Goal: Task Accomplishment & Management: Manage account settings

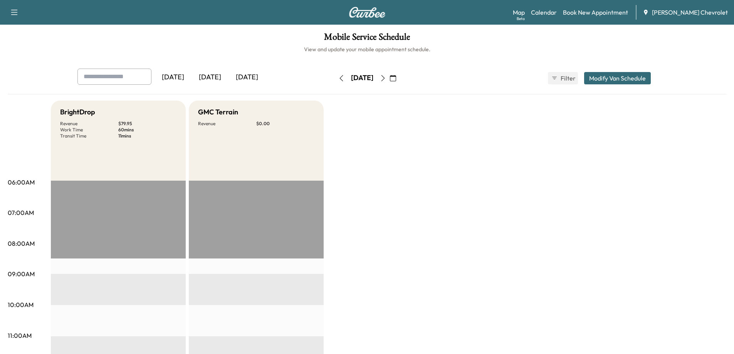
click at [218, 79] on div "[DATE]" at bounding box center [209, 78] width 37 height 18
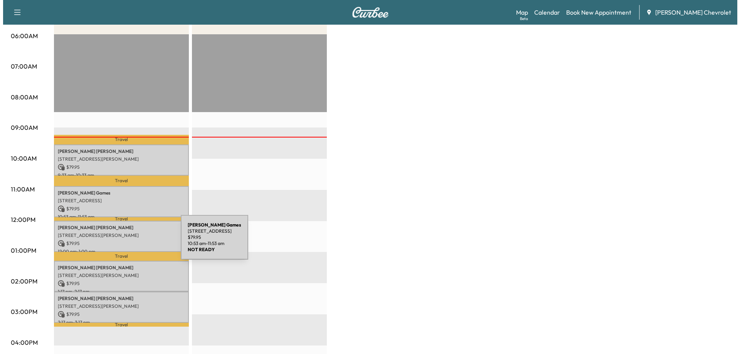
scroll to position [154, 0]
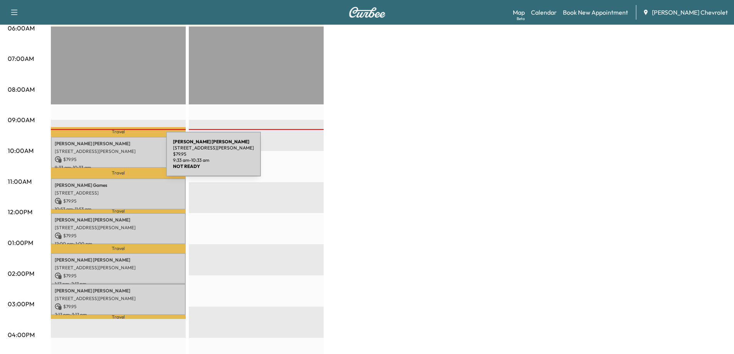
click at [108, 159] on p "$ 79.95" at bounding box center [118, 159] width 127 height 7
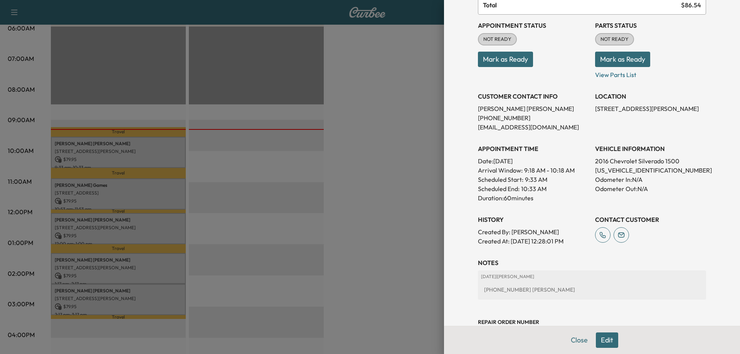
scroll to position [116, 0]
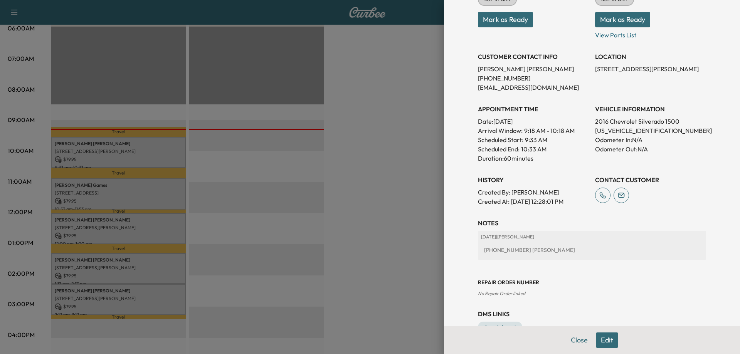
click at [355, 183] on div at bounding box center [370, 177] width 740 height 354
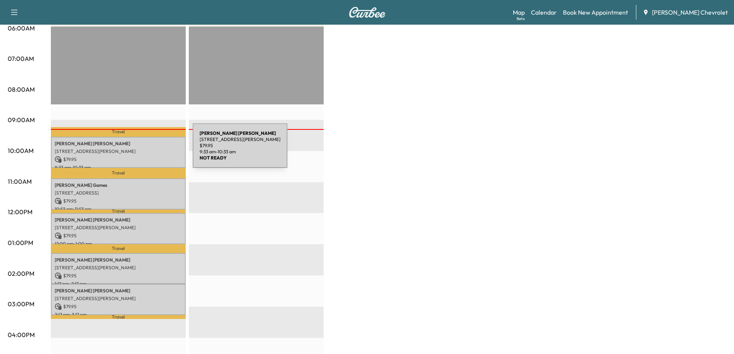
click at [135, 150] on p "[STREET_ADDRESS][PERSON_NAME]" at bounding box center [118, 151] width 127 height 6
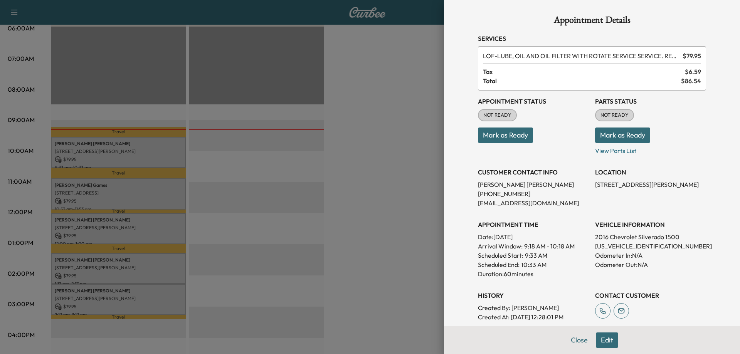
click at [114, 198] on div at bounding box center [370, 177] width 740 height 354
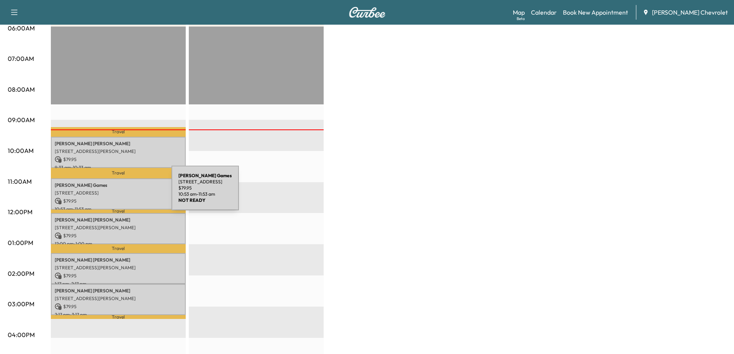
click at [114, 193] on p "[STREET_ADDRESS]" at bounding box center [118, 193] width 127 height 6
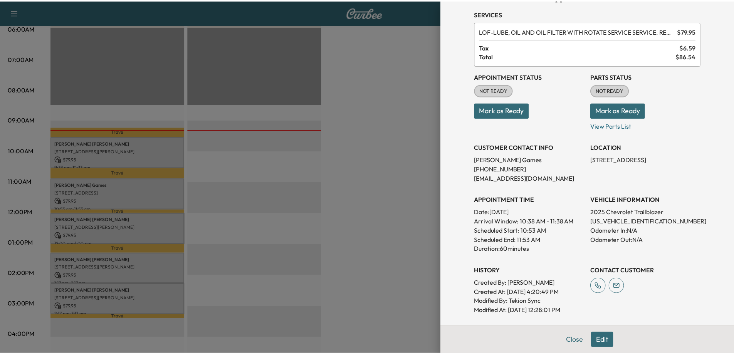
scroll to position [39, 0]
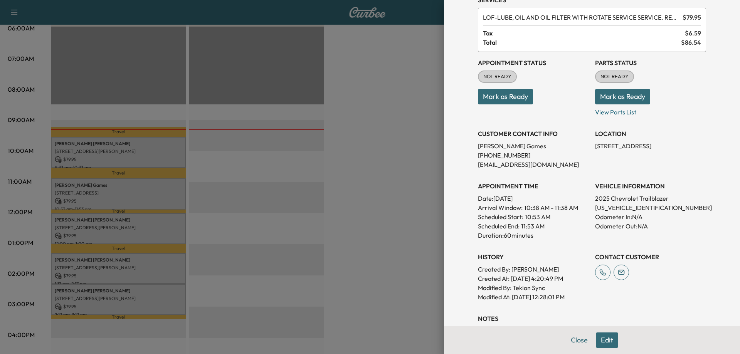
click at [158, 236] on div at bounding box center [370, 177] width 740 height 354
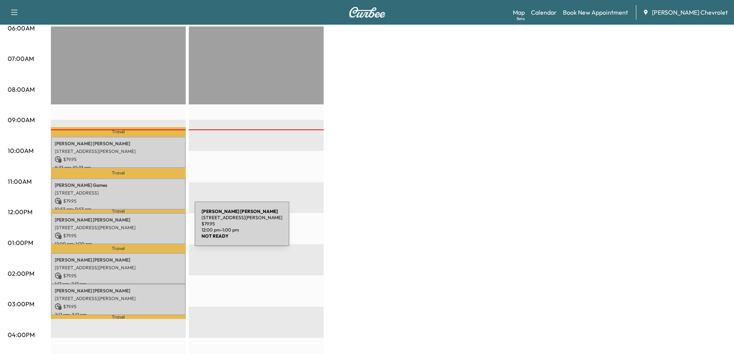
click at [137, 228] on p "[STREET_ADDRESS][PERSON_NAME]" at bounding box center [118, 228] width 127 height 6
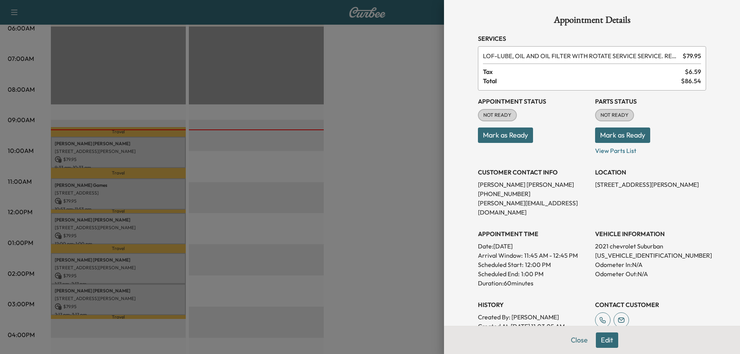
click at [233, 237] on div at bounding box center [370, 177] width 740 height 354
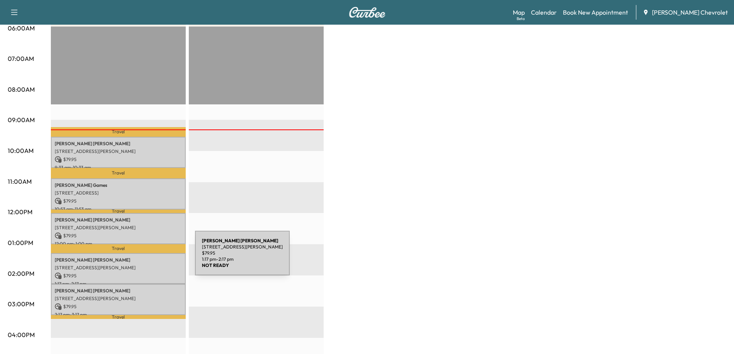
click at [137, 259] on p "[PERSON_NAME]" at bounding box center [118, 260] width 127 height 6
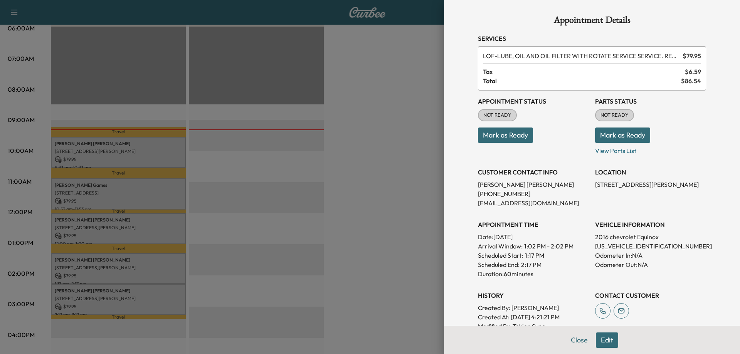
click at [286, 247] on div at bounding box center [370, 177] width 740 height 354
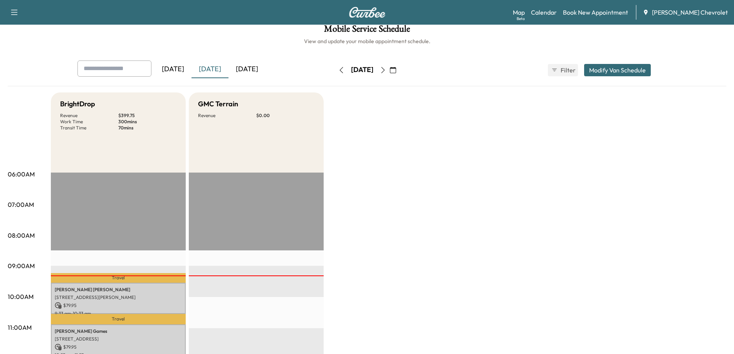
scroll to position [0, 0]
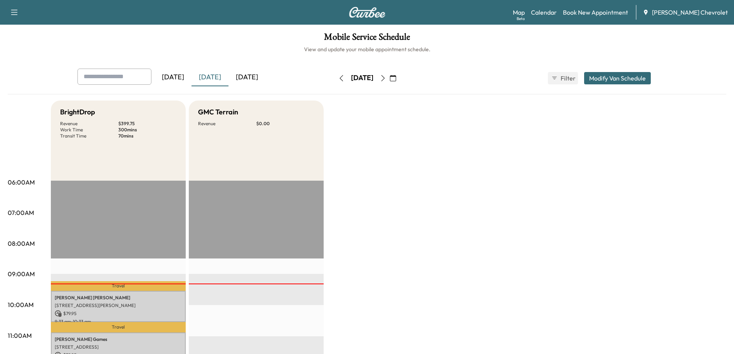
click at [124, 75] on input "text" at bounding box center [114, 77] width 74 height 16
click at [133, 83] on input "text" at bounding box center [114, 77] width 74 height 16
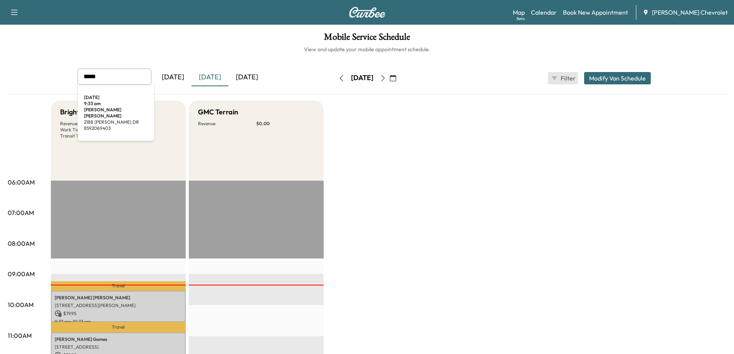
type input "*****"
click at [557, 81] on button "Filter" at bounding box center [563, 78] width 30 height 12
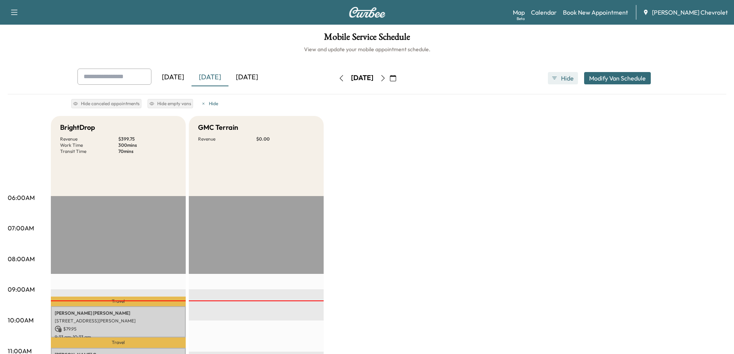
click at [557, 81] on button "Hide" at bounding box center [563, 78] width 30 height 12
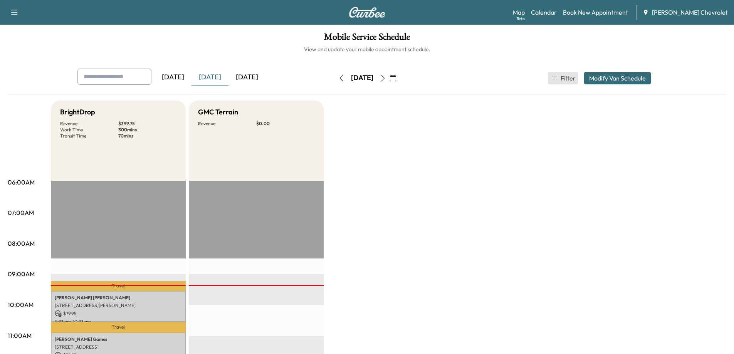
click at [557, 81] on button "Filter" at bounding box center [563, 78] width 30 height 12
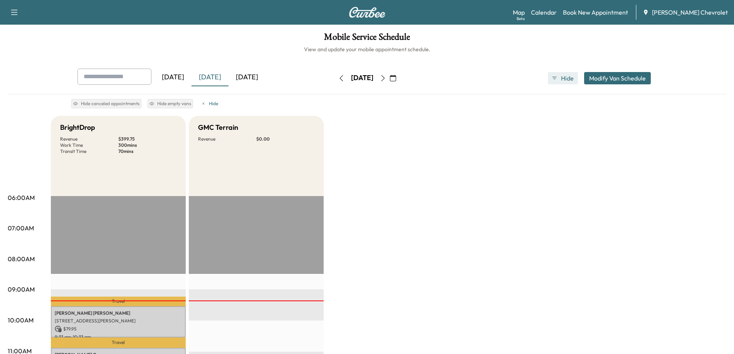
click at [557, 81] on button "Hide" at bounding box center [563, 78] width 30 height 12
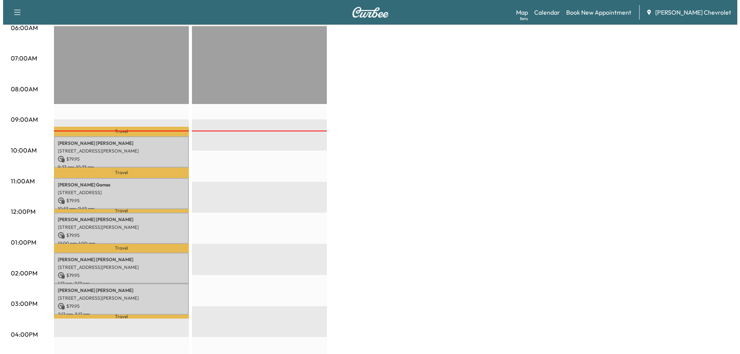
scroll to position [154, 0]
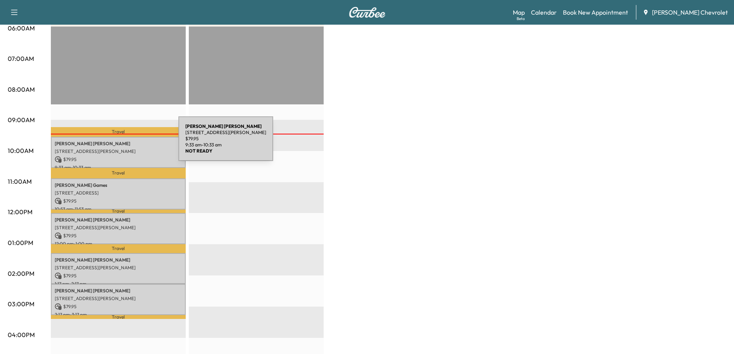
click at [121, 143] on p "[PERSON_NAME]" at bounding box center [118, 144] width 127 height 6
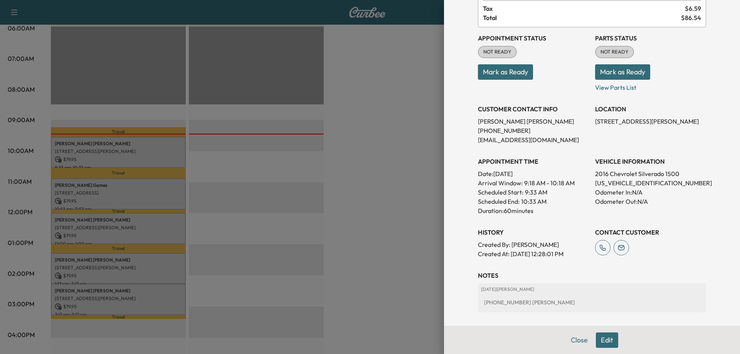
scroll to position [77, 0]
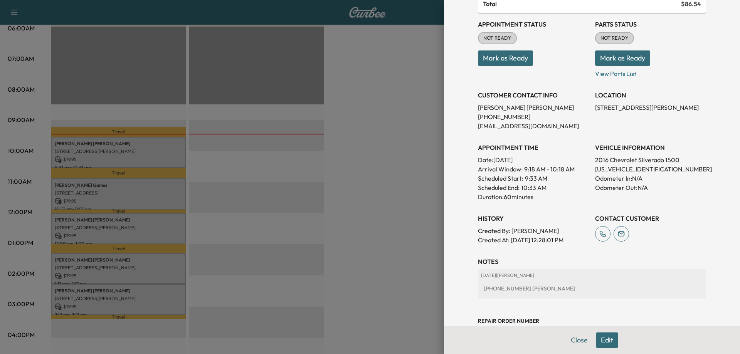
click at [602, 338] on button "Edit" at bounding box center [607, 339] width 22 height 15
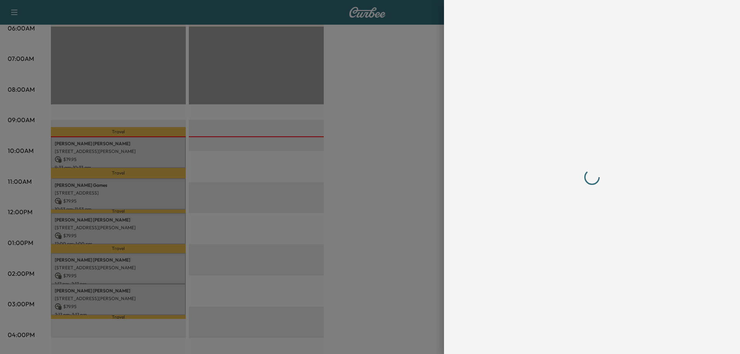
click at [361, 134] on div at bounding box center [370, 177] width 740 height 354
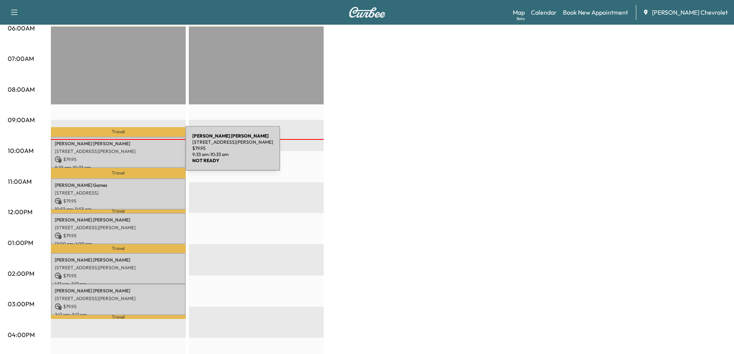
click at [128, 153] on p "[STREET_ADDRESS][PERSON_NAME]" at bounding box center [118, 151] width 127 height 6
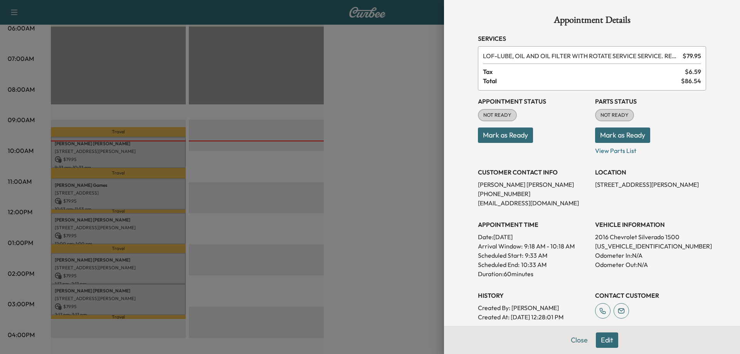
click at [602, 339] on button "Edit" at bounding box center [607, 339] width 22 height 15
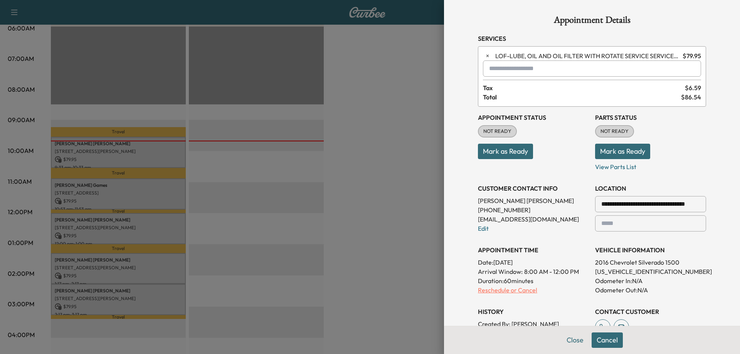
click at [512, 291] on p "Reschedule or Cancel" at bounding box center [533, 289] width 111 height 9
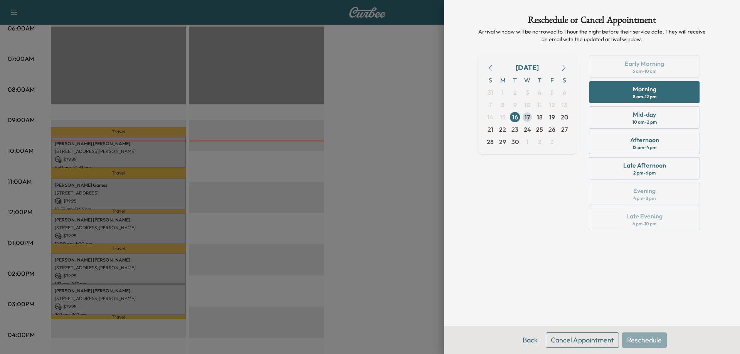
click at [528, 120] on span "17" at bounding box center [526, 117] width 5 height 9
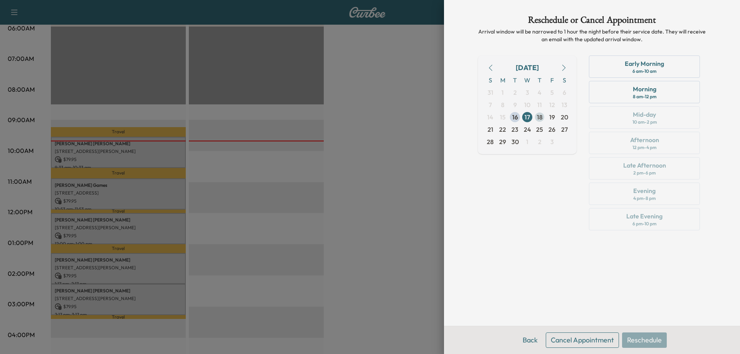
click at [540, 119] on span "18" at bounding box center [540, 117] width 6 height 9
click at [549, 120] on span "19" at bounding box center [552, 117] width 6 height 9
click at [538, 121] on span "18" at bounding box center [540, 117] width 6 height 9
click at [378, 174] on div at bounding box center [370, 177] width 740 height 354
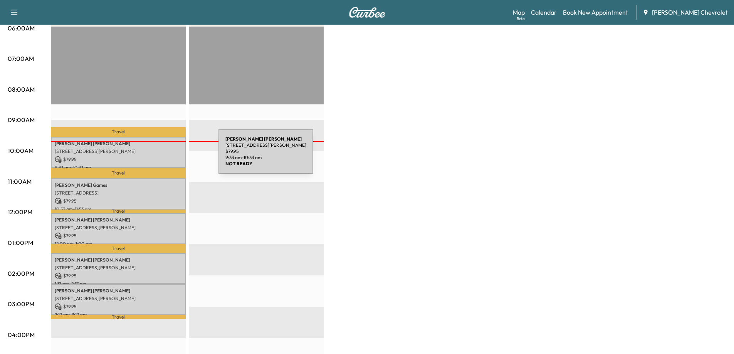
click at [161, 156] on p "$ 79.95" at bounding box center [118, 159] width 127 height 7
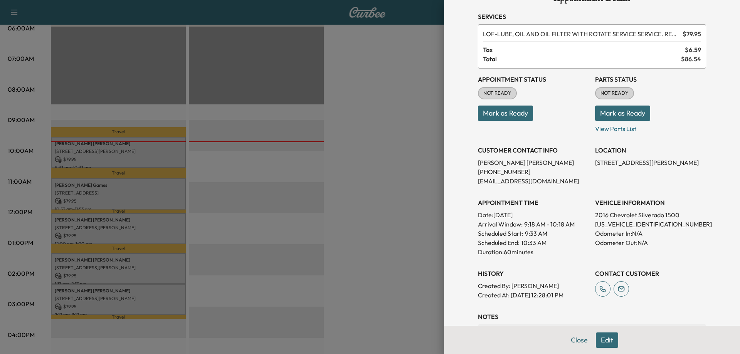
scroll to position [60, 0]
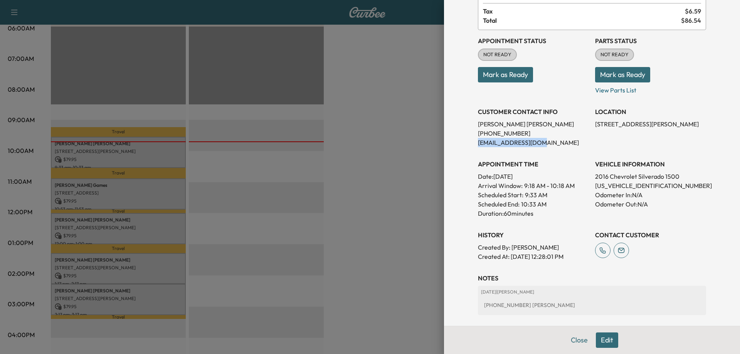
drag, startPoint x: 537, startPoint y: 142, endPoint x: 470, endPoint y: 146, distance: 66.7
click at [470, 146] on div "Appointment Details Services LOF - LUBE, OIL AND OIL FILTER WITH ROTATE SERVICE…" at bounding box center [592, 171] width 247 height 463
copy p "[EMAIL_ADDRESS][DOMAIN_NAME]"
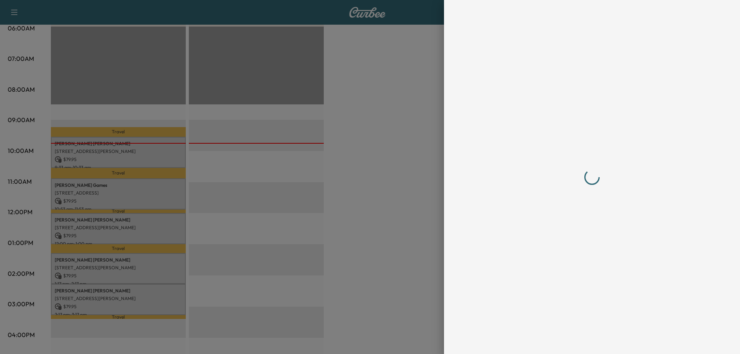
scroll to position [0, 0]
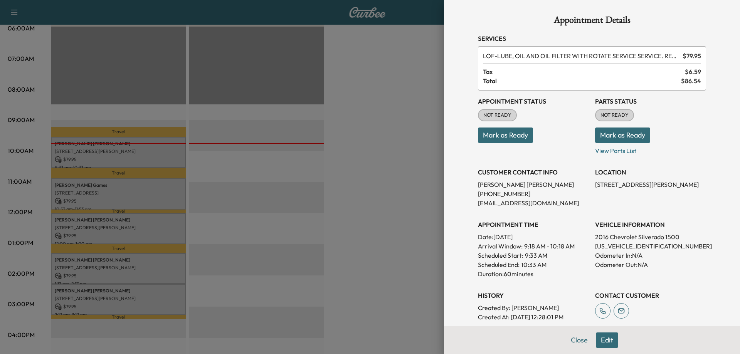
click at [604, 340] on div "Appointment Details Services LOF - LUBE, OIL AND OIL FILTER WITH ROTATE SERVICE…" at bounding box center [592, 177] width 296 height 354
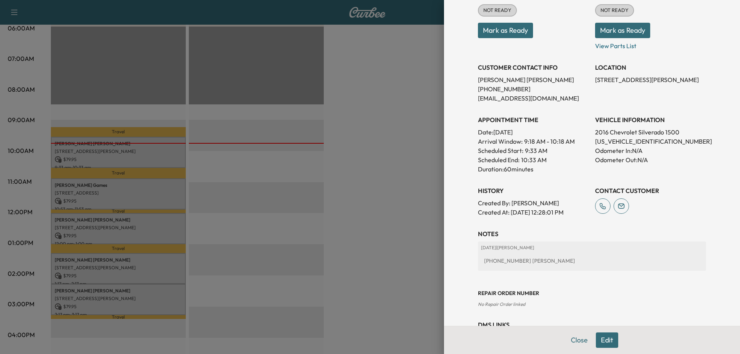
scroll to position [116, 0]
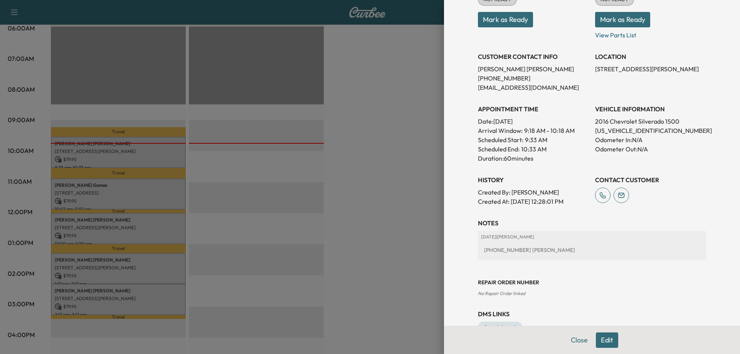
click at [544, 248] on div "[PHONE_NUMBER] [PERSON_NAME]" at bounding box center [592, 250] width 222 height 14
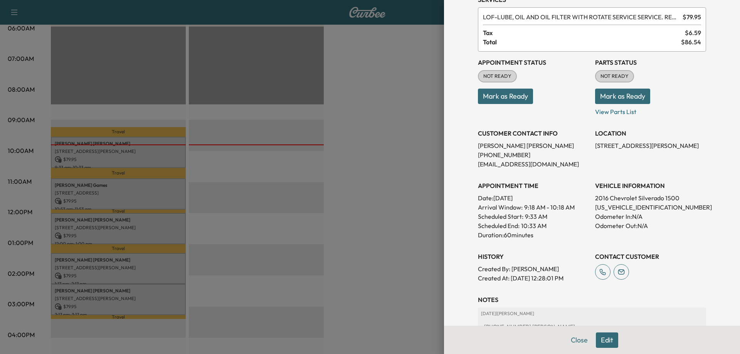
scroll to position [77, 0]
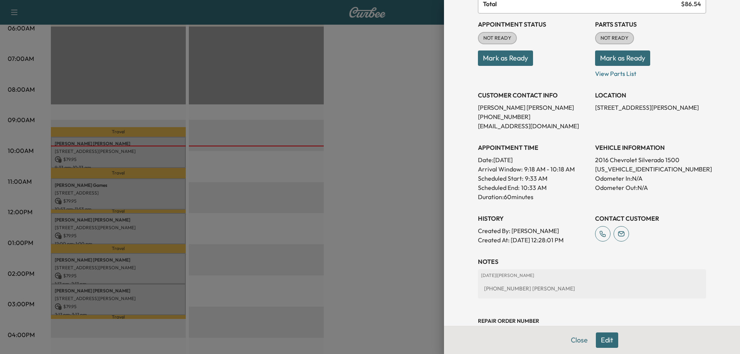
click at [191, 200] on div at bounding box center [370, 177] width 740 height 354
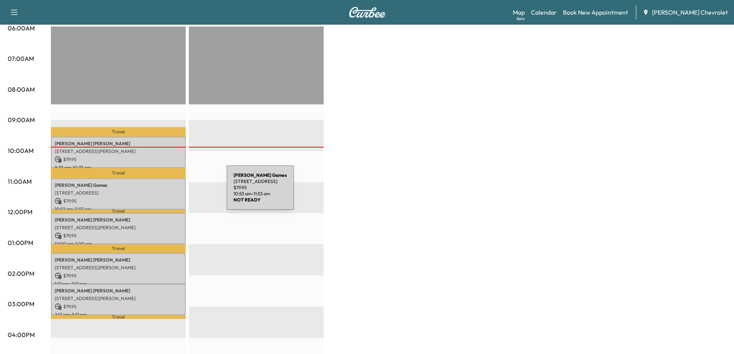
click at [169, 192] on p "[STREET_ADDRESS]" at bounding box center [118, 193] width 127 height 6
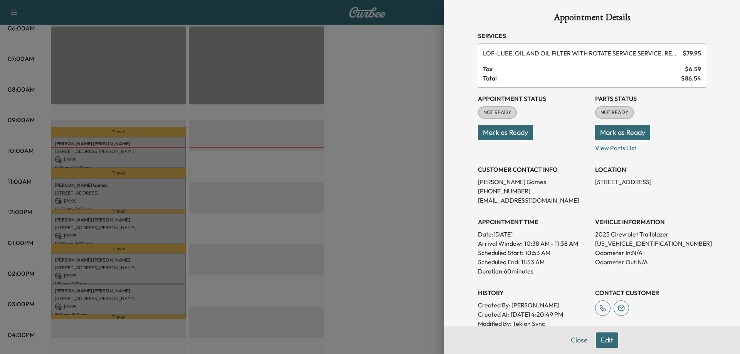
scroll to position [0, 0]
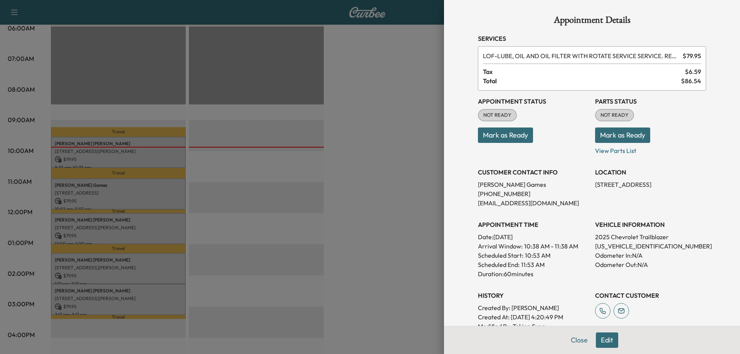
drag, startPoint x: 358, startPoint y: 200, endPoint x: 300, endPoint y: 210, distance: 59.4
click at [358, 200] on div at bounding box center [370, 177] width 740 height 354
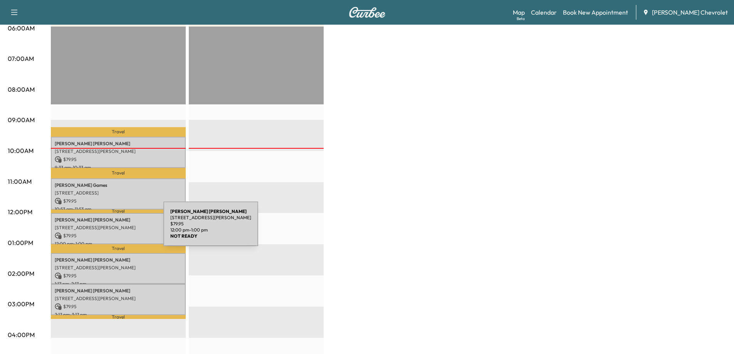
click at [106, 228] on p "[STREET_ADDRESS][PERSON_NAME]" at bounding box center [118, 228] width 127 height 6
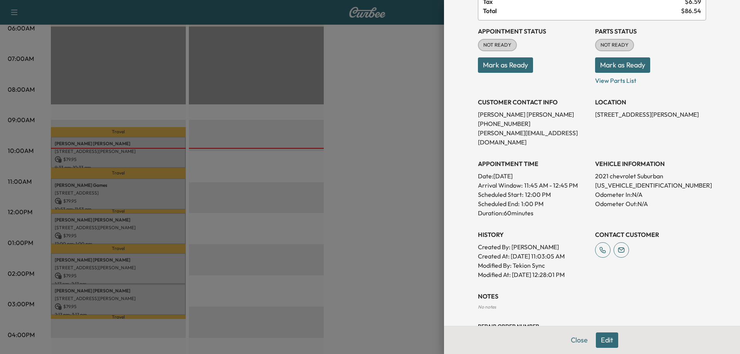
scroll to position [88, 0]
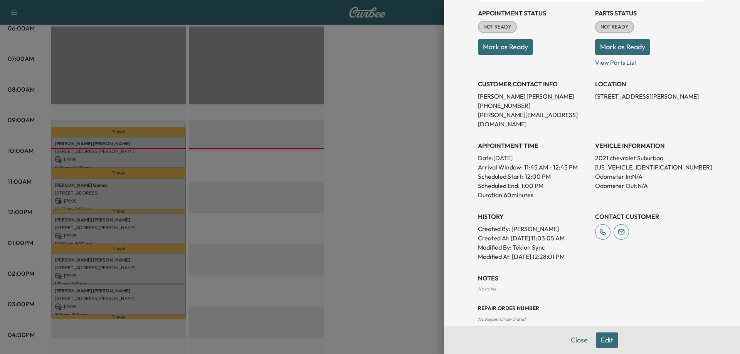
click at [603, 342] on button "Edit" at bounding box center [607, 339] width 22 height 15
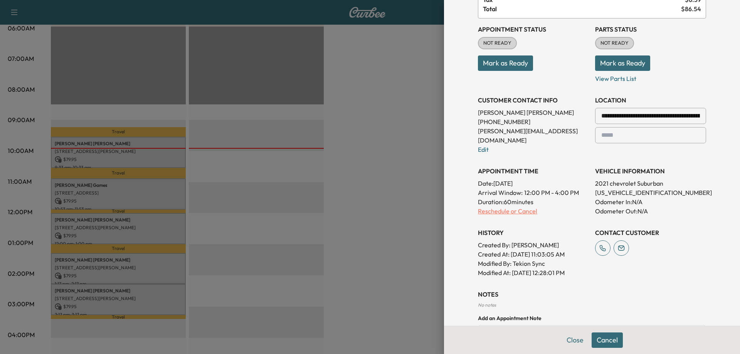
click at [514, 207] on p "Reschedule or Cancel" at bounding box center [533, 211] width 111 height 9
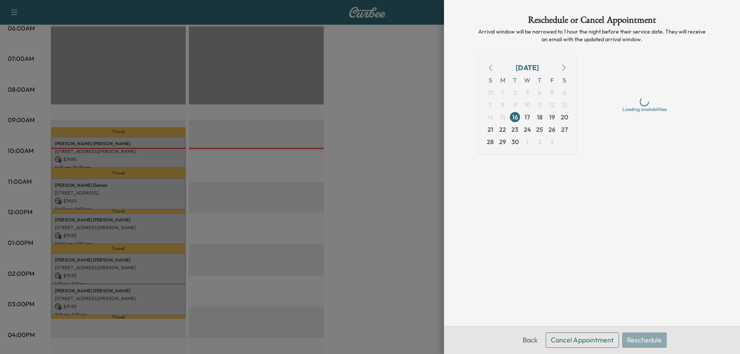
scroll to position [0, 0]
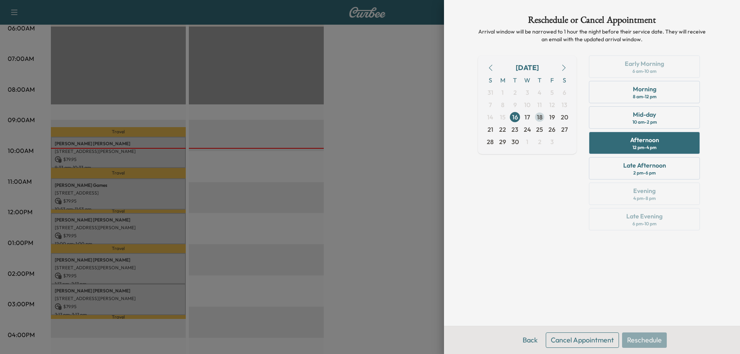
click at [539, 116] on span "18" at bounding box center [540, 117] width 6 height 9
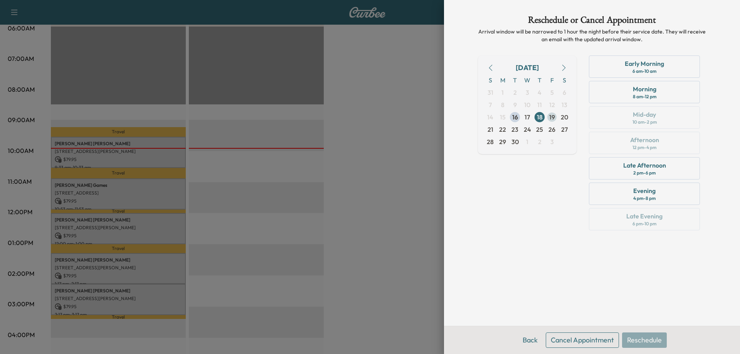
click at [553, 118] on span "19" at bounding box center [552, 117] width 6 height 9
click at [541, 117] on span "18" at bounding box center [540, 117] width 6 height 9
click at [549, 120] on span "19" at bounding box center [552, 117] width 6 height 9
click at [499, 131] on span "22" at bounding box center [502, 129] width 7 height 9
click at [516, 131] on span "23" at bounding box center [514, 129] width 7 height 9
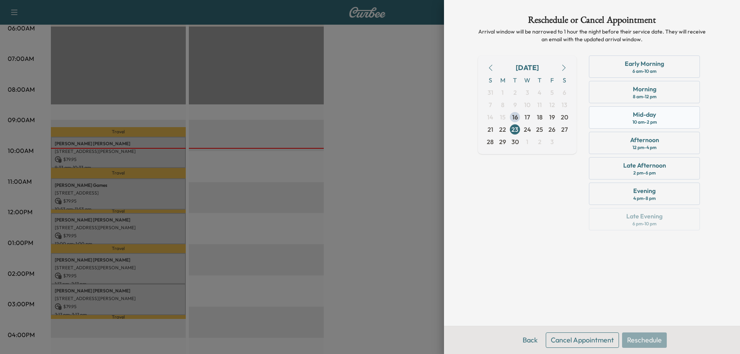
click at [647, 122] on div "10 am - 2 pm" at bounding box center [644, 122] width 24 height 6
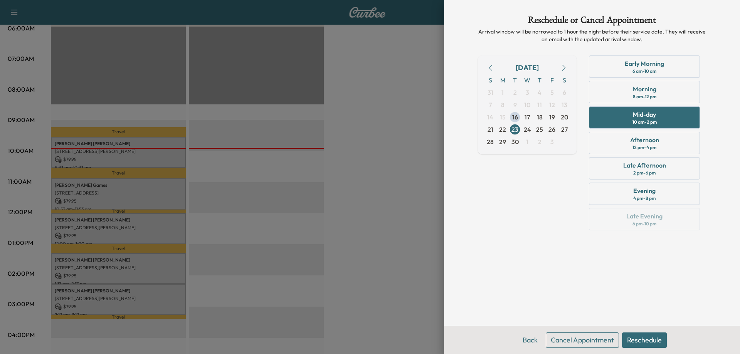
click at [639, 339] on button "Reschedule" at bounding box center [644, 339] width 45 height 15
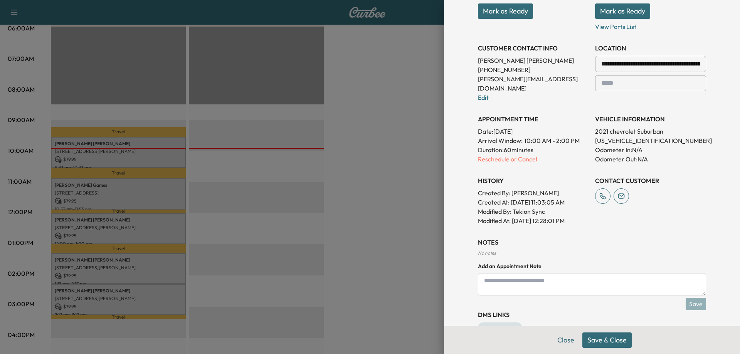
scroll to position [154, 0]
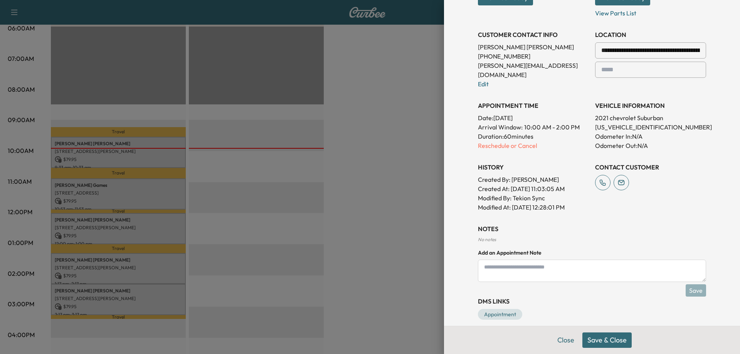
click at [610, 341] on button "Save & Close" at bounding box center [606, 339] width 49 height 15
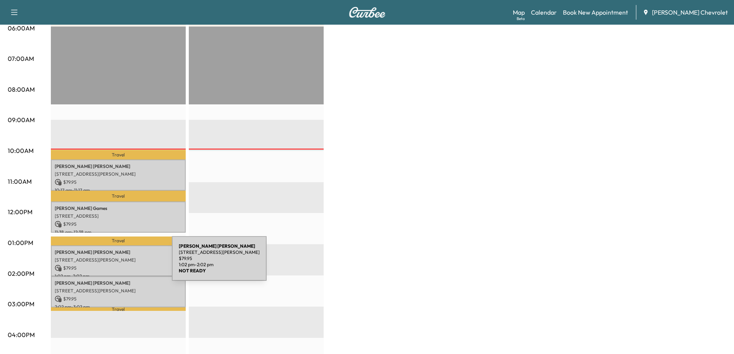
click at [114, 265] on p "$ 79.95" at bounding box center [118, 268] width 127 height 7
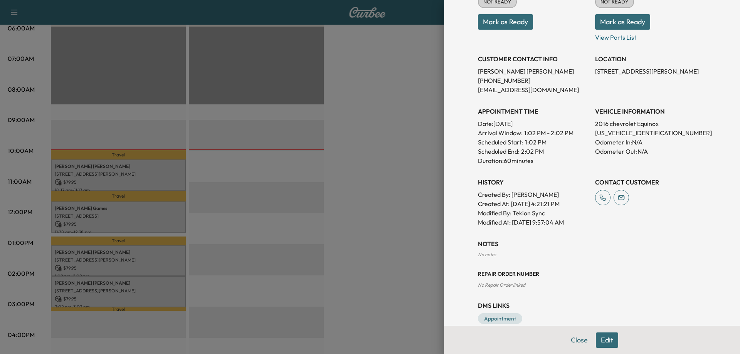
scroll to position [127, 0]
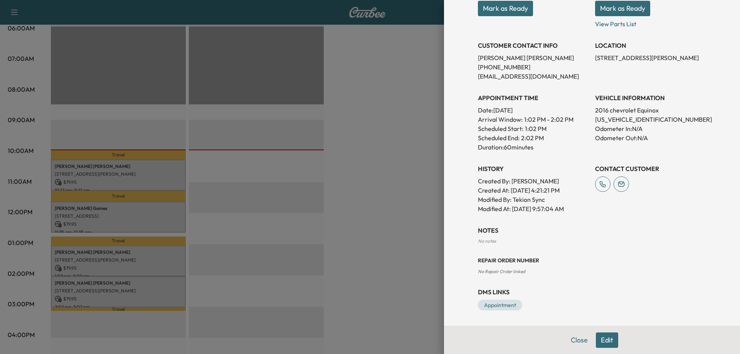
click at [601, 338] on button "Edit" at bounding box center [607, 339] width 22 height 15
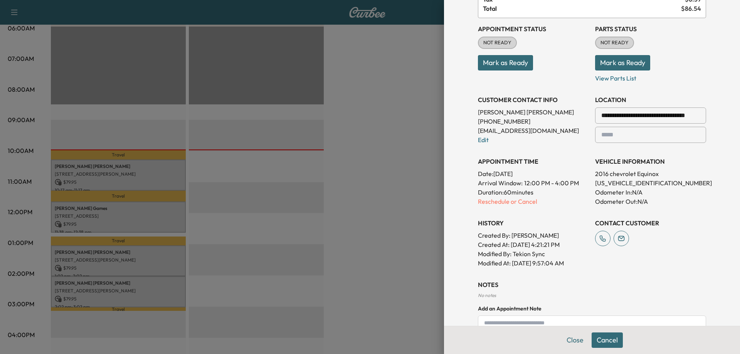
scroll to position [38, 0]
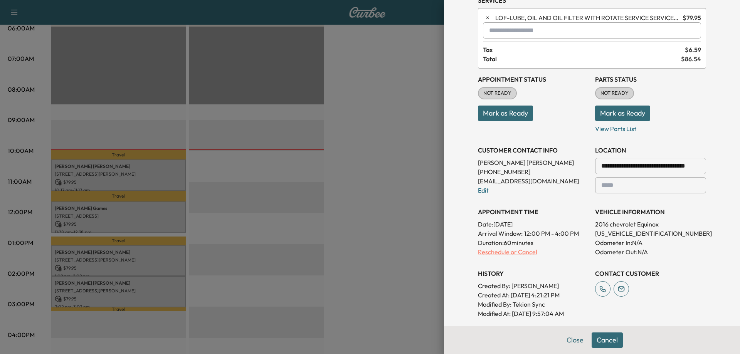
click at [510, 254] on p "Reschedule or Cancel" at bounding box center [533, 251] width 111 height 9
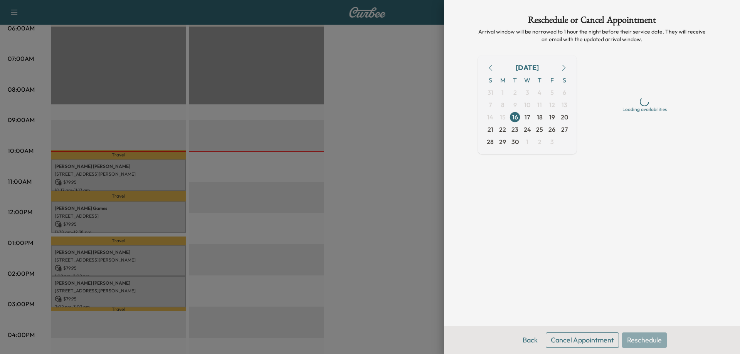
click at [373, 181] on div at bounding box center [370, 177] width 740 height 354
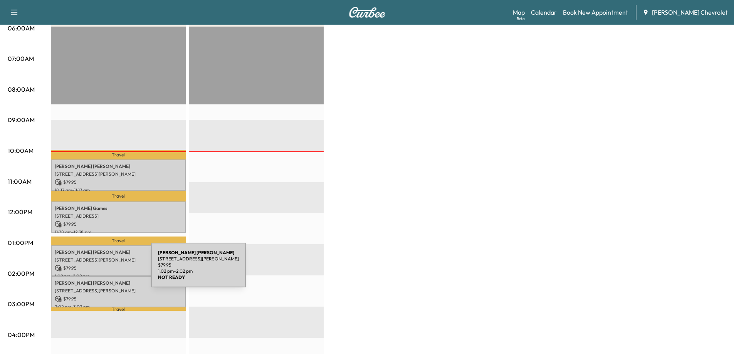
click at [94, 270] on div "[PERSON_NAME] [STREET_ADDRESS][PERSON_NAME] $ 79.95 1:02 pm - 2:02 pm" at bounding box center [118, 260] width 135 height 31
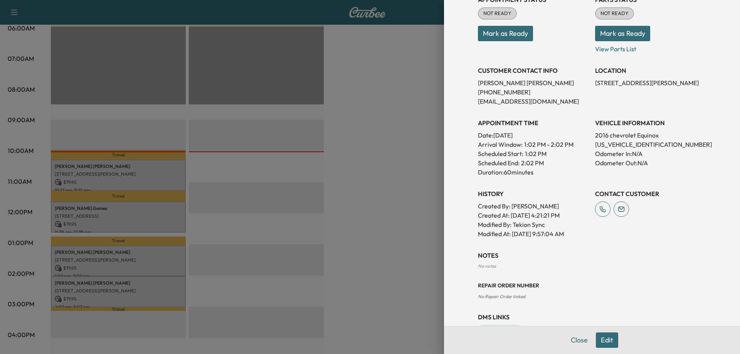
scroll to position [127, 0]
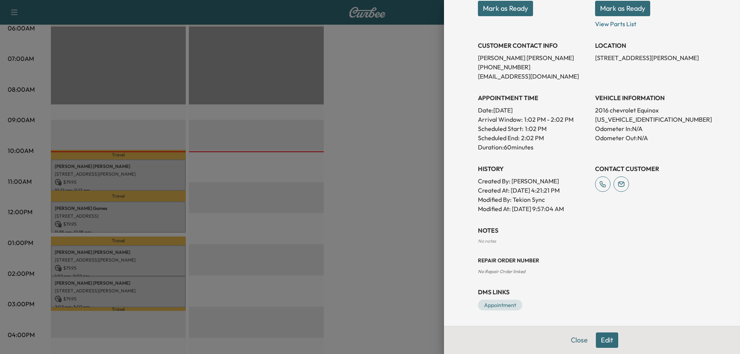
click at [600, 341] on button "Edit" at bounding box center [607, 339] width 22 height 15
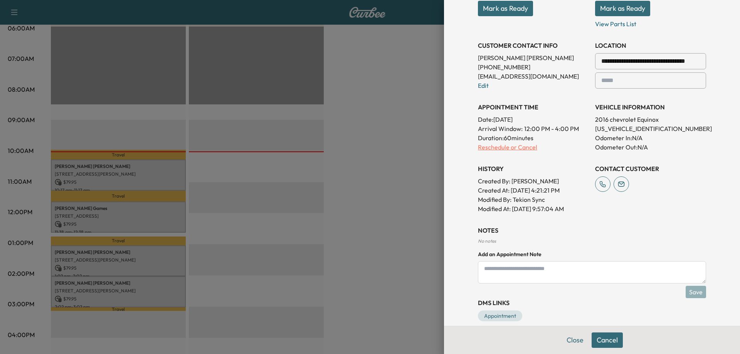
click at [518, 149] on p "Reschedule or Cancel" at bounding box center [533, 147] width 111 height 9
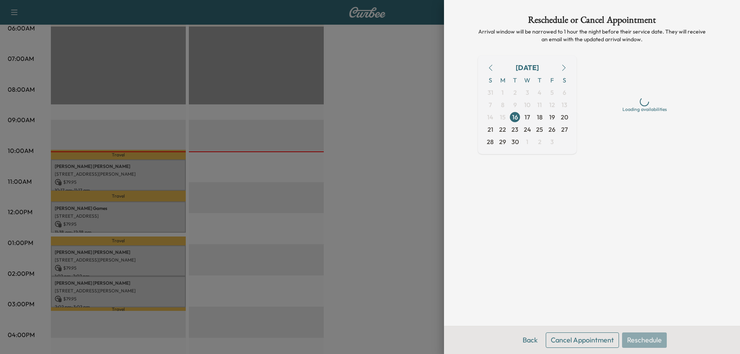
scroll to position [0, 0]
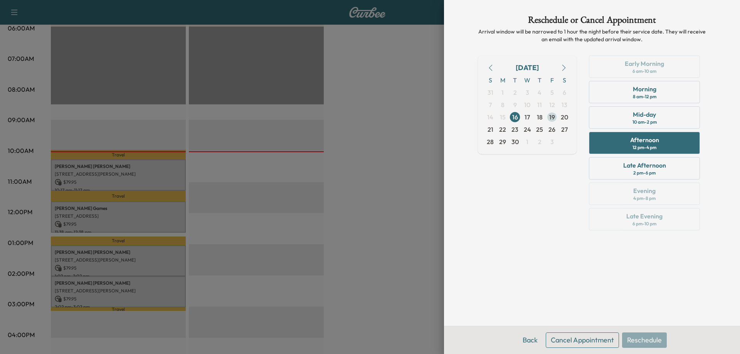
click at [554, 118] on span "19" at bounding box center [552, 117] width 6 height 9
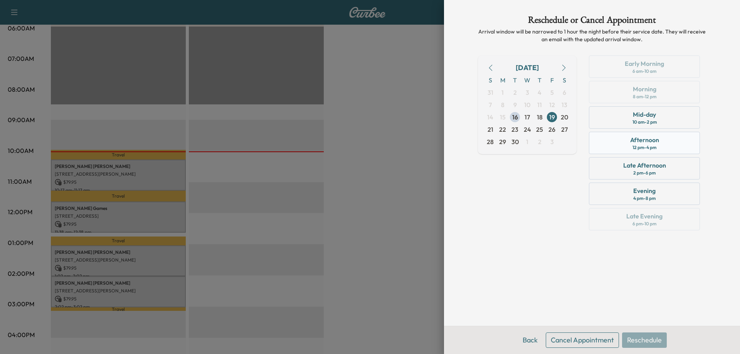
click at [670, 146] on div "Afternoon 12 pm - 4 pm" at bounding box center [644, 143] width 111 height 22
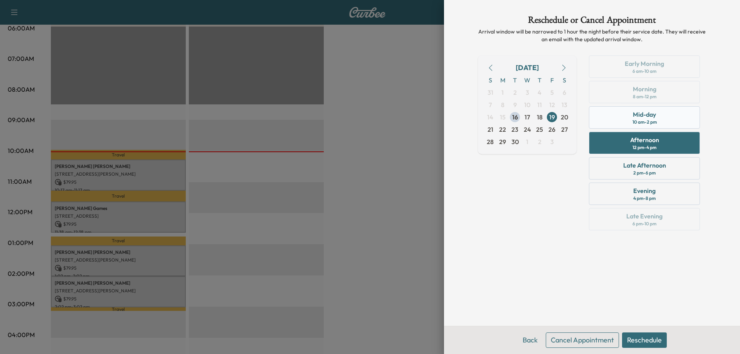
click at [666, 120] on div "Mid-day 10 am - 2 pm" at bounding box center [644, 117] width 111 height 22
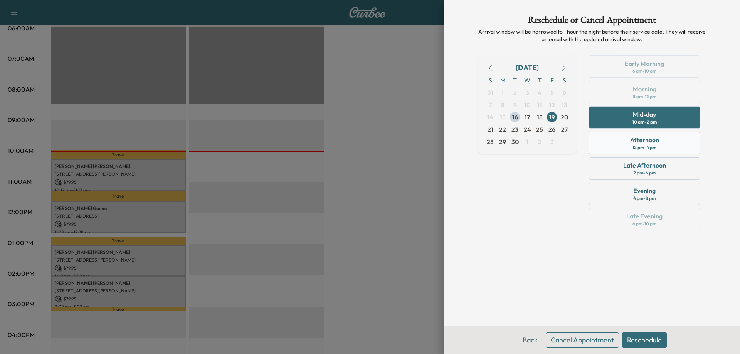
click at [660, 148] on div "Afternoon 12 pm - 4 pm" at bounding box center [644, 143] width 111 height 22
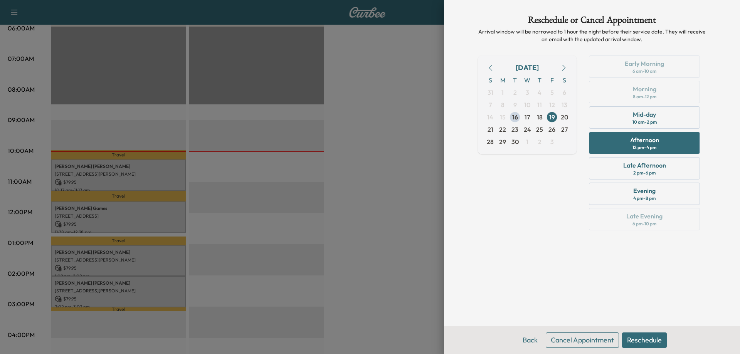
click at [648, 337] on button "Reschedule" at bounding box center [644, 339] width 45 height 15
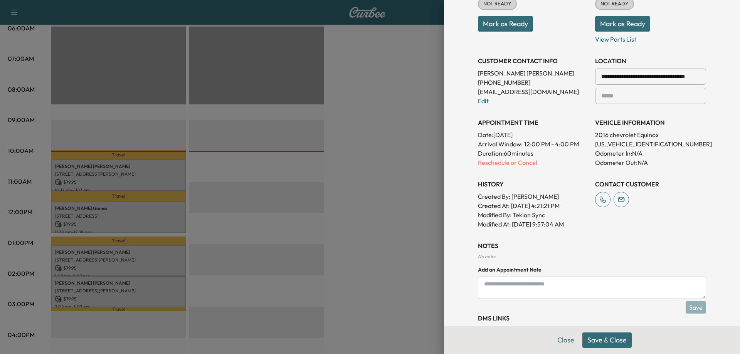
scroll to position [154, 0]
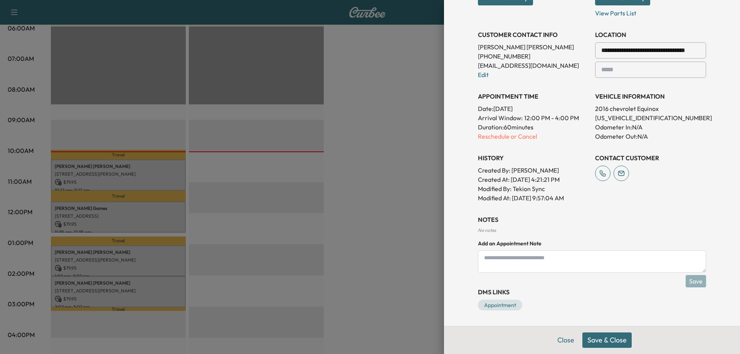
click at [601, 339] on button "Save & Close" at bounding box center [606, 339] width 49 height 15
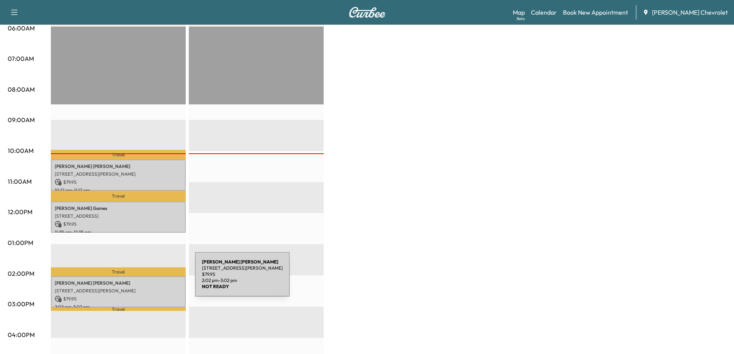
click at [137, 280] on p "[PERSON_NAME]" at bounding box center [118, 283] width 127 height 6
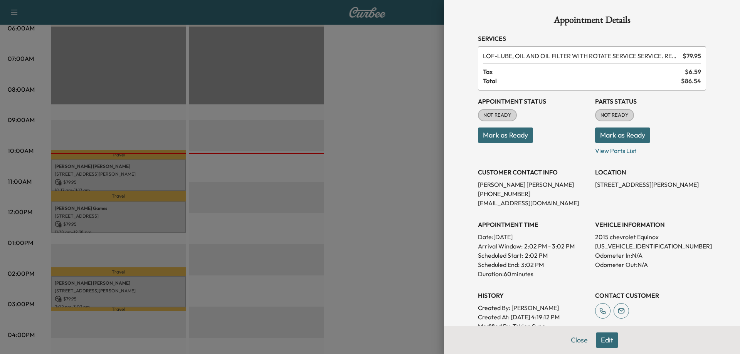
click at [602, 341] on button "Edit" at bounding box center [607, 339] width 22 height 15
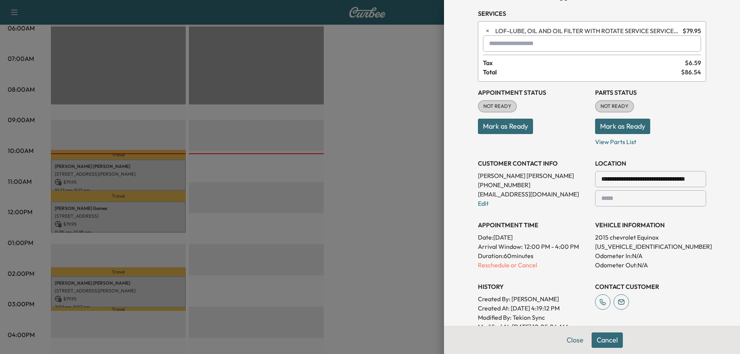
scroll to position [39, 0]
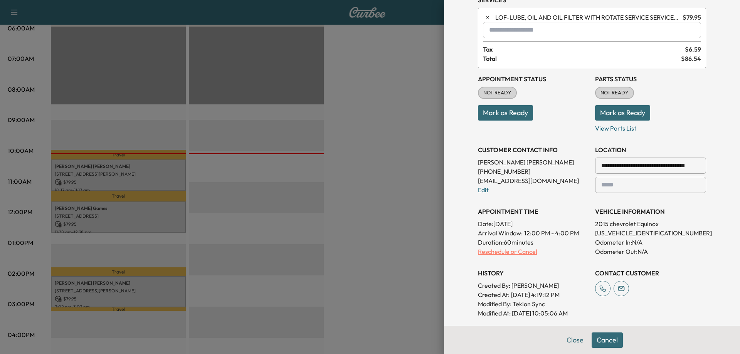
click at [516, 253] on p "Reschedule or Cancel" at bounding box center [533, 251] width 111 height 9
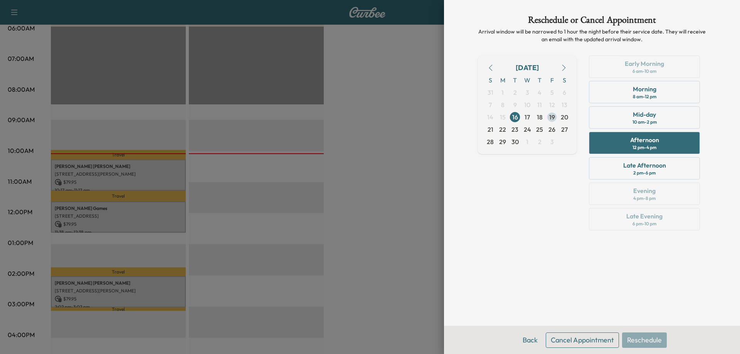
click at [554, 116] on span "19" at bounding box center [552, 117] width 6 height 9
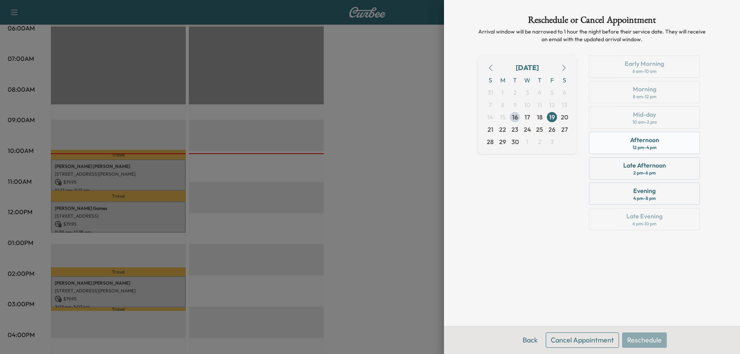
click at [636, 149] on div "12 pm - 4 pm" at bounding box center [644, 147] width 24 height 6
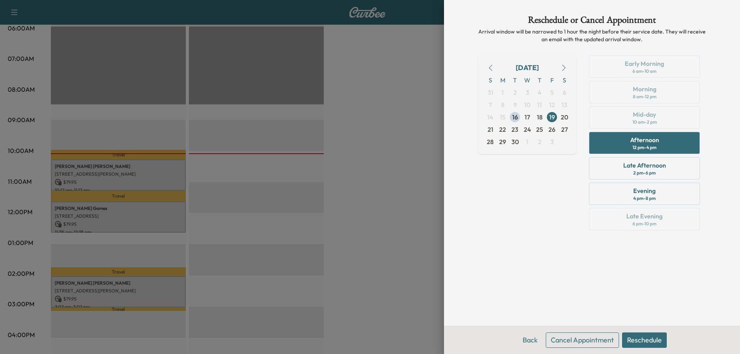
click at [651, 336] on button "Reschedule" at bounding box center [644, 339] width 45 height 15
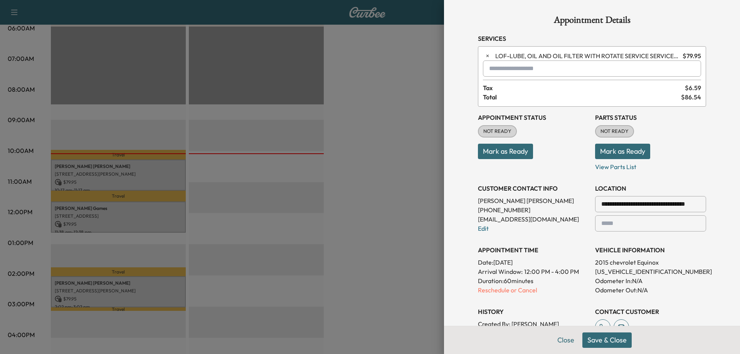
click at [611, 343] on button "Save & Close" at bounding box center [606, 339] width 49 height 15
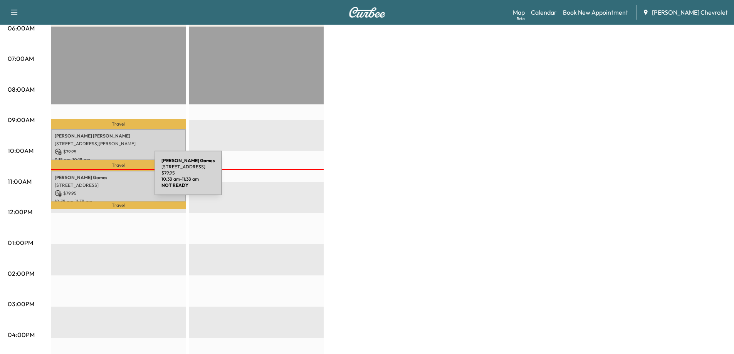
click at [97, 178] on p "[PERSON_NAME] Games" at bounding box center [118, 178] width 127 height 6
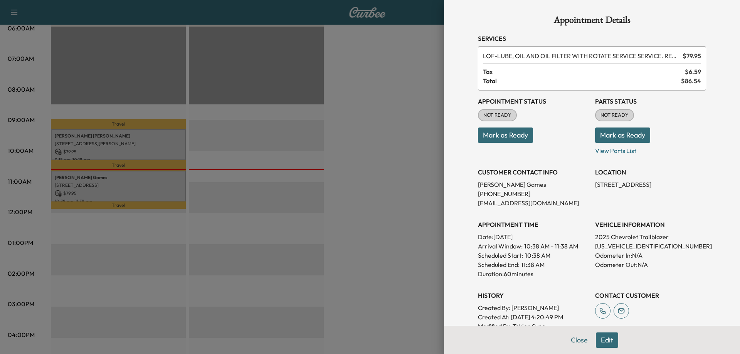
click at [596, 341] on button "Edit" at bounding box center [607, 339] width 22 height 15
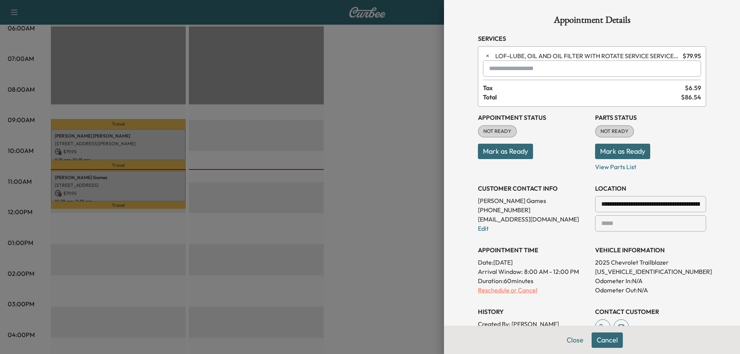
click at [519, 294] on p "Reschedule or Cancel" at bounding box center [533, 289] width 111 height 9
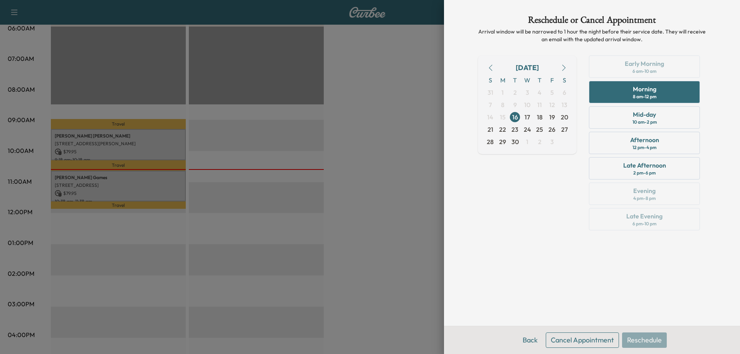
click at [162, 186] on div at bounding box center [370, 177] width 740 height 354
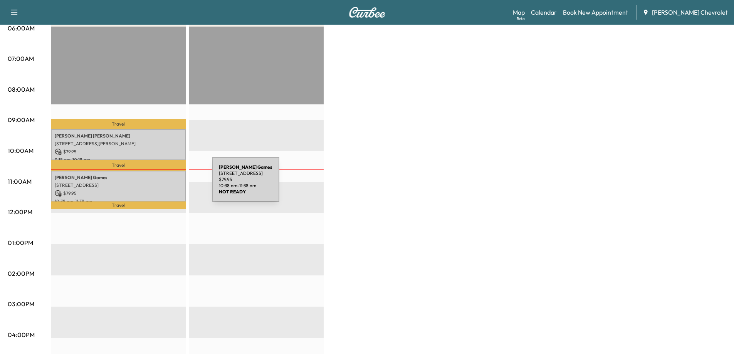
click at [154, 184] on p "[STREET_ADDRESS]" at bounding box center [118, 185] width 127 height 6
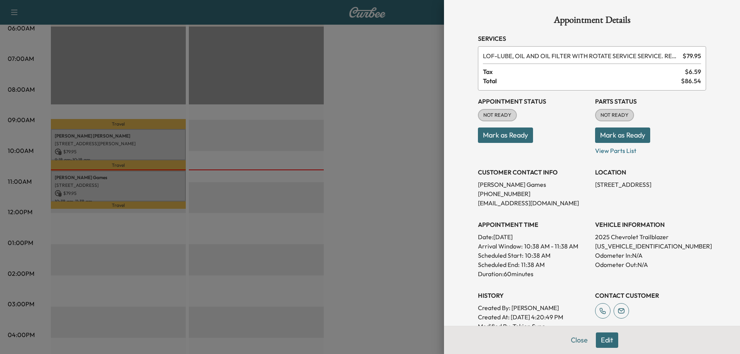
click at [600, 340] on button "Edit" at bounding box center [607, 339] width 22 height 15
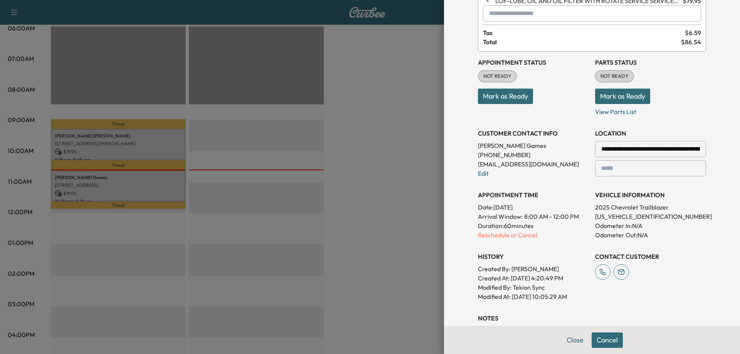
scroll to position [77, 0]
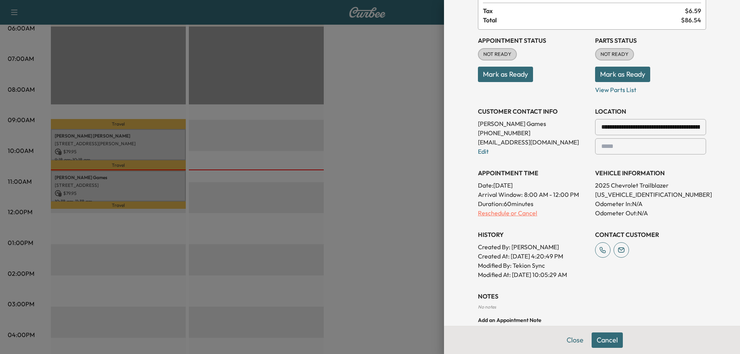
click at [528, 215] on p "Reschedule or Cancel" at bounding box center [533, 212] width 111 height 9
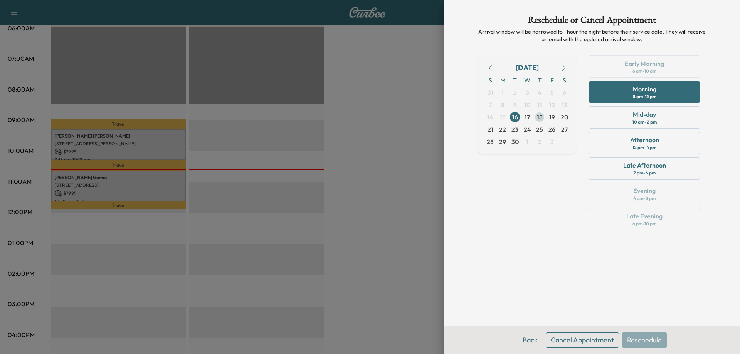
click at [537, 119] on span "18" at bounding box center [540, 117] width 6 height 9
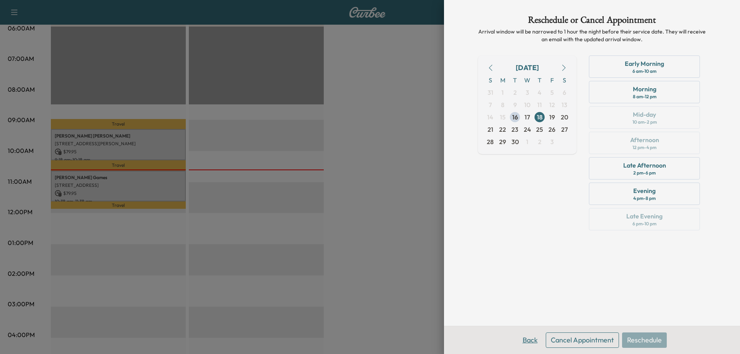
click at [531, 342] on button "Back" at bounding box center [529, 339] width 25 height 15
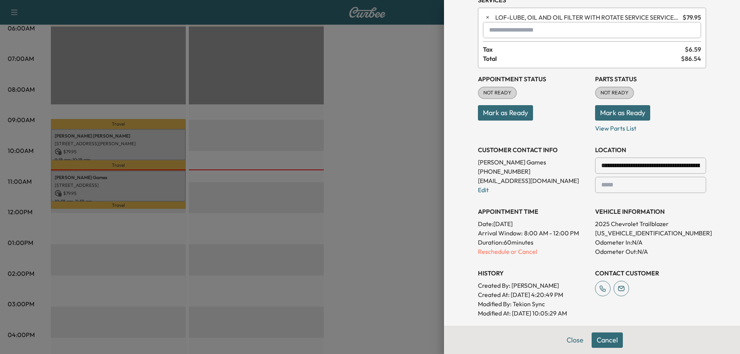
scroll to position [77, 0]
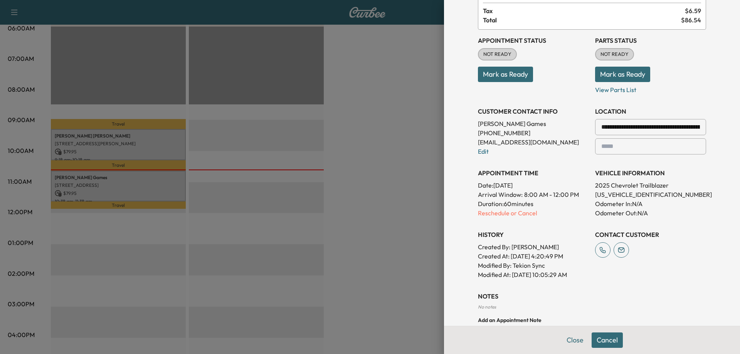
click at [651, 126] on input "**********" at bounding box center [650, 127] width 111 height 16
click at [697, 126] on div at bounding box center [698, 127] width 9 height 9
click at [636, 127] on input "**********" at bounding box center [650, 127] width 111 height 16
click at [698, 128] on input "**********" at bounding box center [650, 127] width 111 height 16
click at [620, 132] on input "**********" at bounding box center [650, 127] width 111 height 16
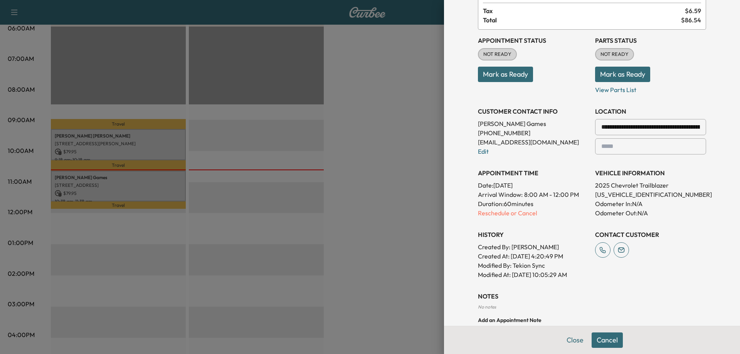
click at [695, 127] on div at bounding box center [698, 127] width 9 height 9
drag, startPoint x: 696, startPoint y: 128, endPoint x: 638, endPoint y: 134, distance: 58.5
click at [638, 134] on div "**********" at bounding box center [650, 127] width 111 height 16
click at [638, 128] on input "**********" at bounding box center [650, 127] width 111 height 16
click at [637, 148] on input "text" at bounding box center [650, 146] width 111 height 16
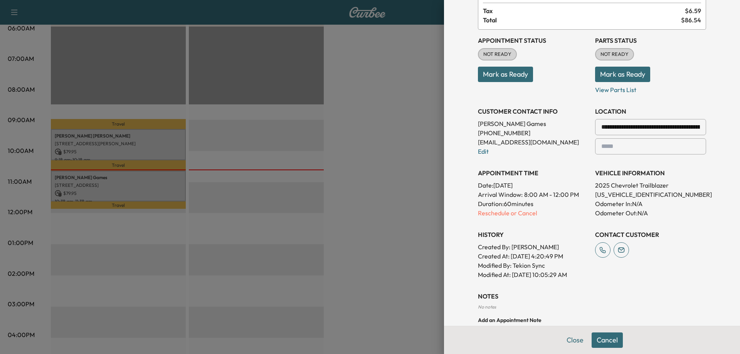
scroll to position [0, 0]
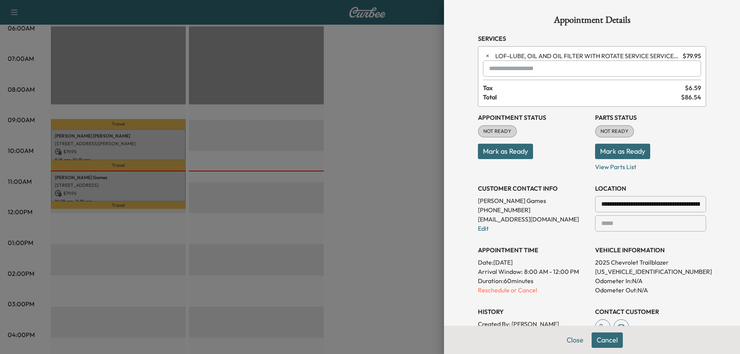
click at [683, 201] on input "**********" at bounding box center [650, 204] width 111 height 16
drag, startPoint x: 694, startPoint y: 204, endPoint x: 678, endPoint y: 205, distance: 15.4
click at [677, 205] on div "**********" at bounding box center [650, 204] width 111 height 16
click at [694, 203] on div at bounding box center [698, 204] width 9 height 9
click at [687, 206] on input "**********" at bounding box center [650, 204] width 111 height 16
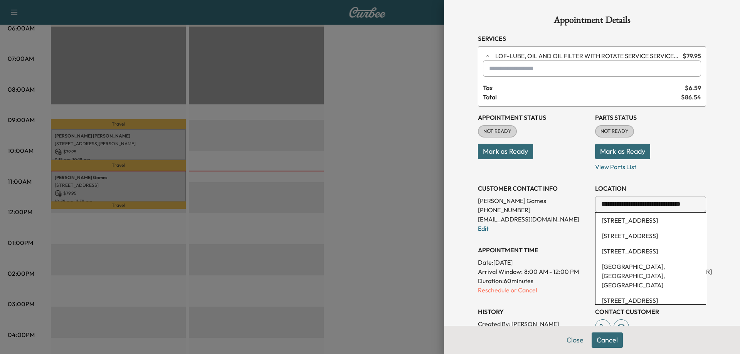
type input "**********"
click at [694, 205] on div at bounding box center [698, 204] width 9 height 9
drag, startPoint x: 687, startPoint y: 204, endPoint x: 567, endPoint y: 207, distance: 120.2
click at [570, 207] on div "**********" at bounding box center [592, 232] width 228 height 250
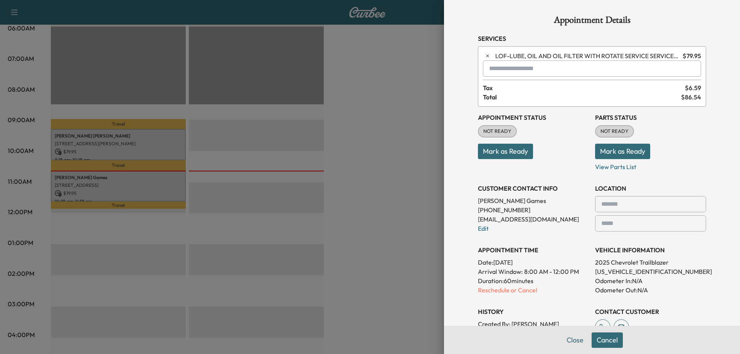
paste input "**********"
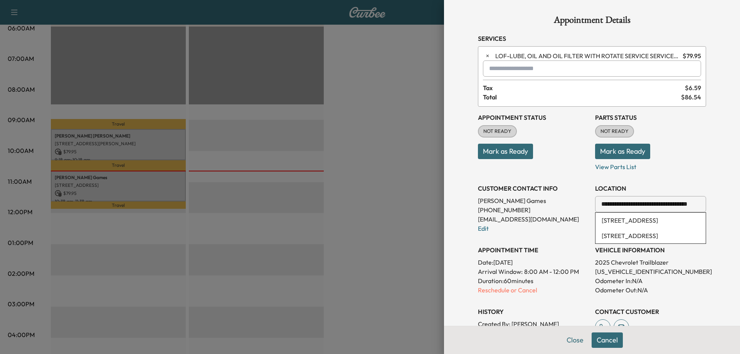
click at [627, 225] on li "[STREET_ADDRESS]" at bounding box center [650, 220] width 110 height 15
type input "**********"
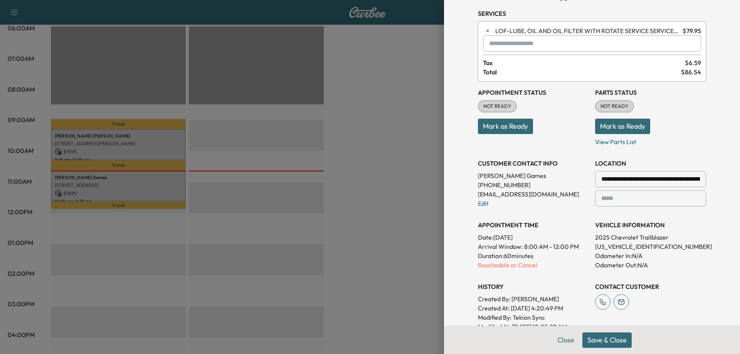
scroll to position [39, 0]
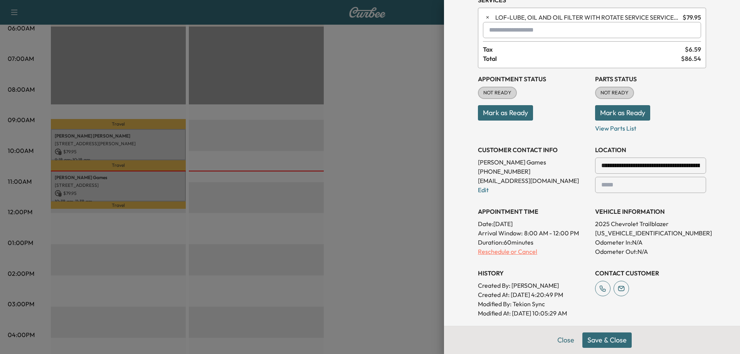
click at [514, 252] on p "Reschedule or Cancel" at bounding box center [533, 251] width 111 height 9
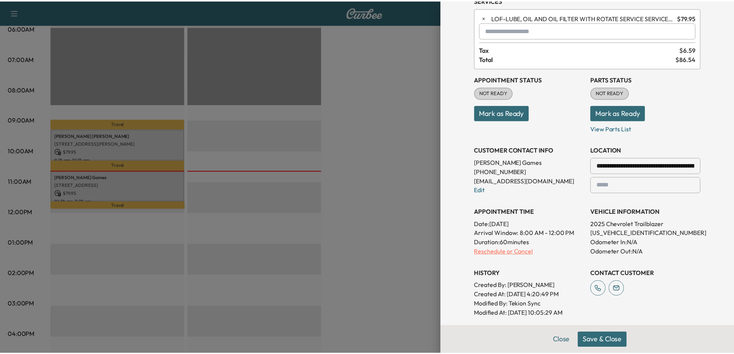
scroll to position [0, 0]
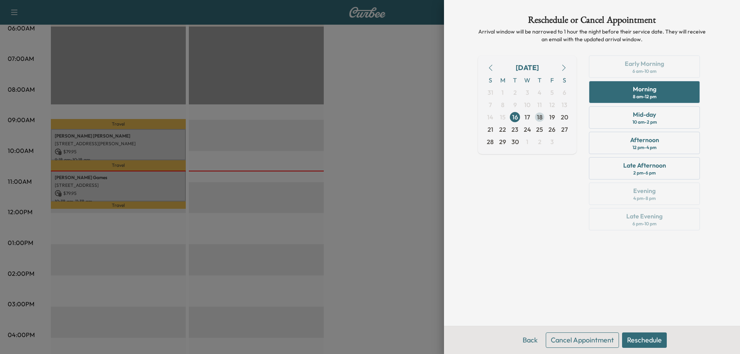
click at [542, 114] on span "18" at bounding box center [540, 117] width 6 height 9
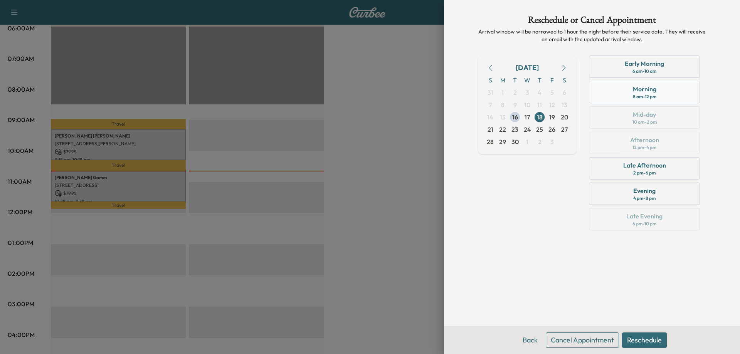
click at [656, 97] on div "8 am - 12 pm" at bounding box center [645, 97] width 24 height 6
click at [648, 160] on div "Late Afternoon 2 pm - 6 pm" at bounding box center [644, 168] width 111 height 22
click at [643, 338] on button "Reschedule" at bounding box center [644, 339] width 45 height 15
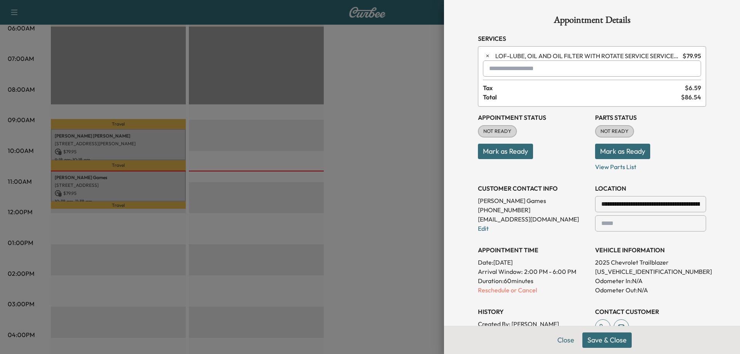
click at [604, 341] on button "Save & Close" at bounding box center [606, 339] width 49 height 15
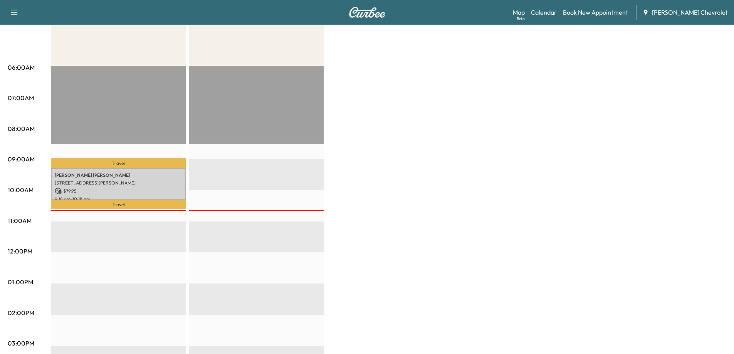
scroll to position [39, 0]
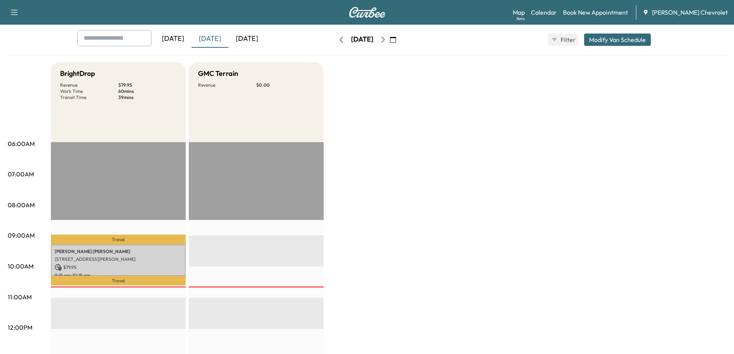
click at [386, 40] on icon "button" at bounding box center [383, 40] width 6 height 6
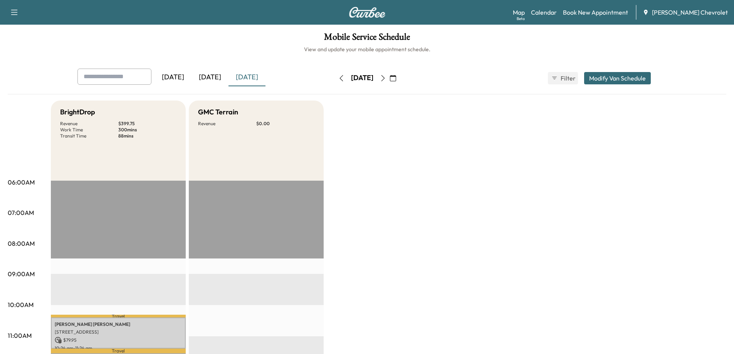
click at [386, 78] on icon "button" at bounding box center [383, 78] width 6 height 6
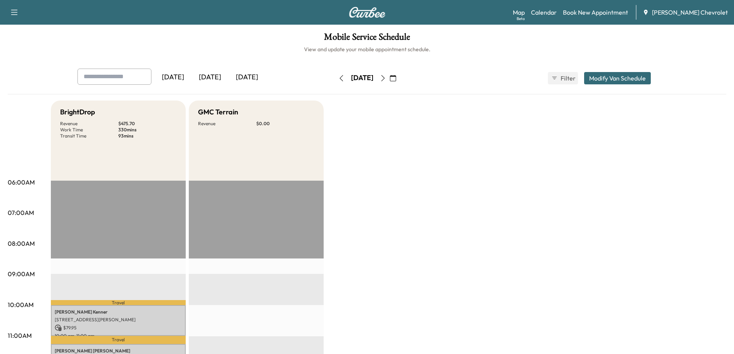
click at [390, 79] on button "button" at bounding box center [382, 78] width 13 height 12
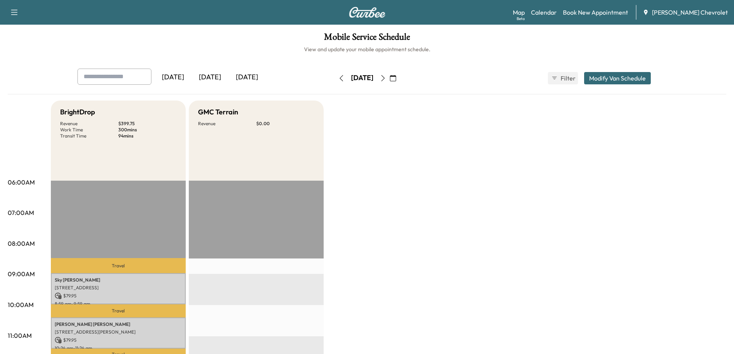
click at [338, 81] on icon "button" at bounding box center [341, 78] width 6 height 6
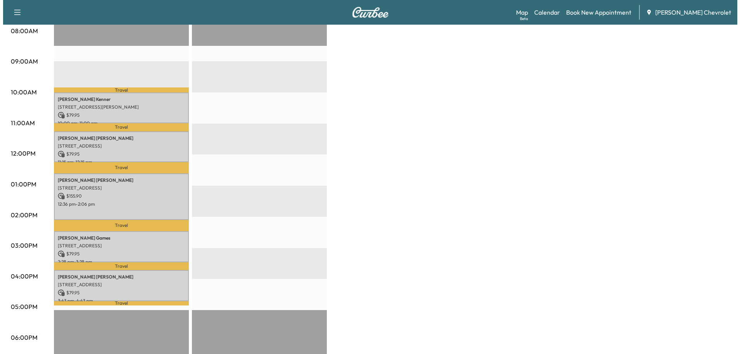
scroll to position [231, 0]
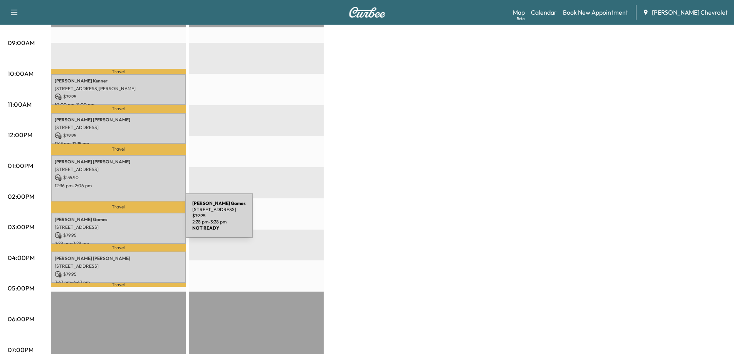
click at [128, 220] on div "[PERSON_NAME] Games [STREET_ADDRESS] $ 79.95 2:28 pm - 3:28 pm" at bounding box center [118, 228] width 135 height 31
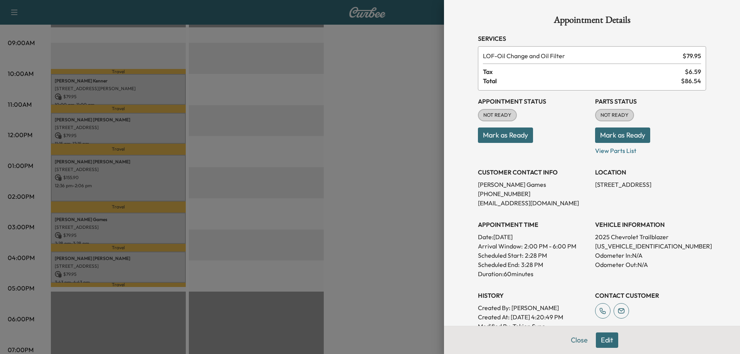
scroll to position [77, 0]
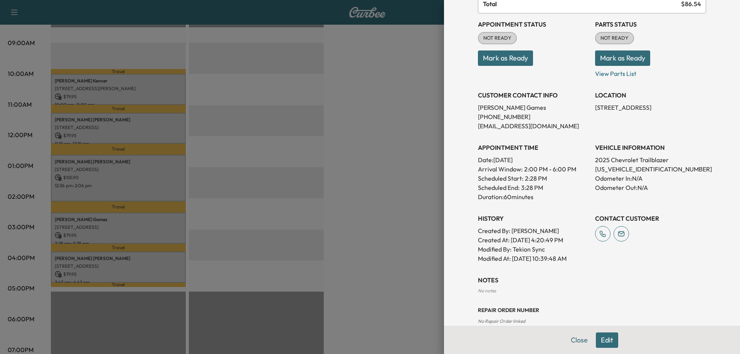
click at [606, 341] on button "Edit" at bounding box center [607, 339] width 22 height 15
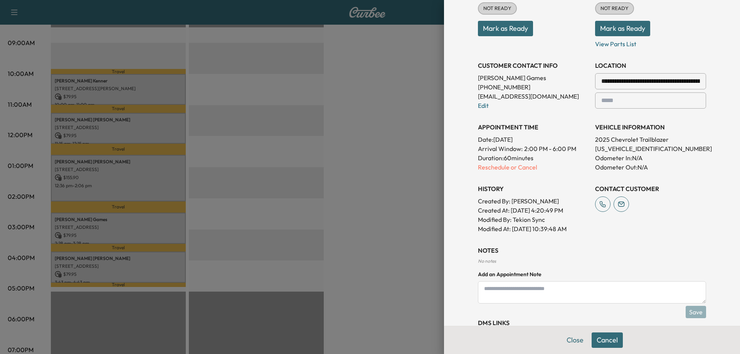
scroll to position [154, 0]
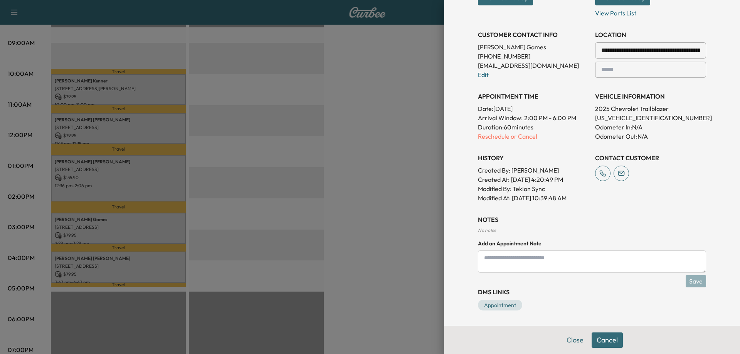
click at [519, 260] on textarea at bounding box center [592, 261] width 228 height 22
type textarea "**********"
click at [691, 282] on button "Save" at bounding box center [695, 281] width 20 height 12
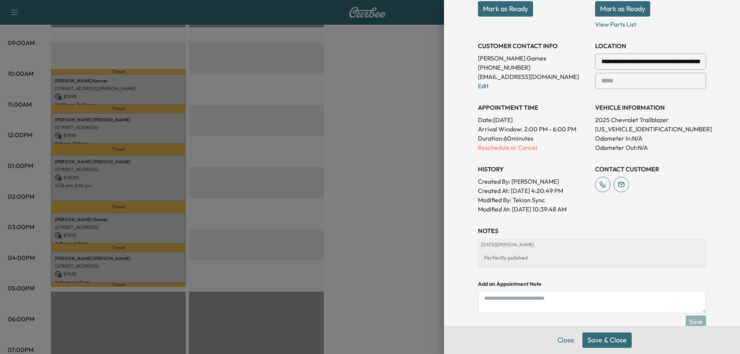
scroll to position [183, 0]
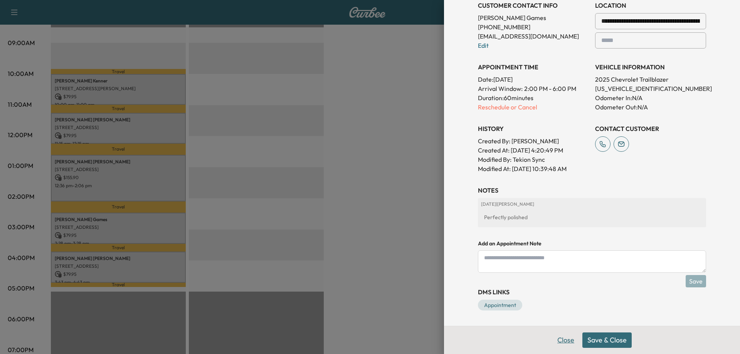
click at [556, 340] on button "Close" at bounding box center [565, 339] width 27 height 15
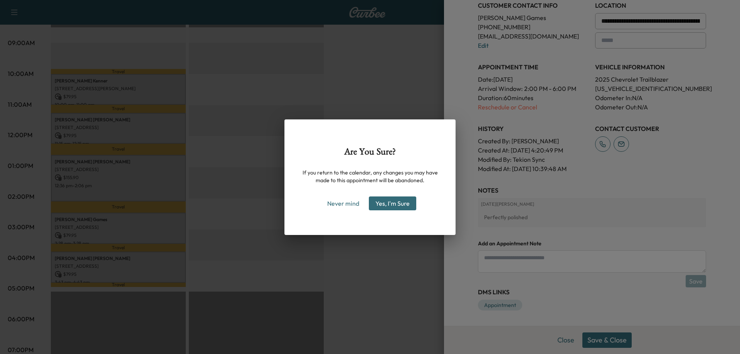
click at [387, 202] on button "Yes, I'm Sure" at bounding box center [392, 203] width 47 height 14
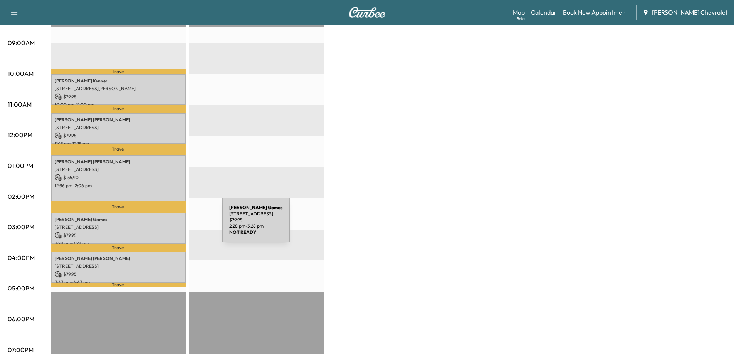
click at [158, 224] on p "[STREET_ADDRESS]" at bounding box center [118, 227] width 127 height 6
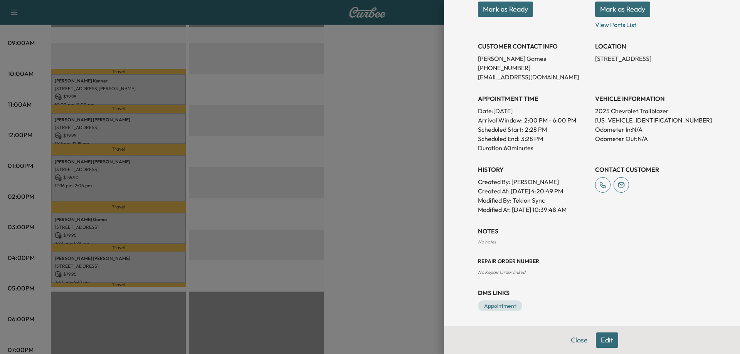
scroll to position [127, 0]
click at [600, 340] on button "Edit" at bounding box center [607, 339] width 22 height 15
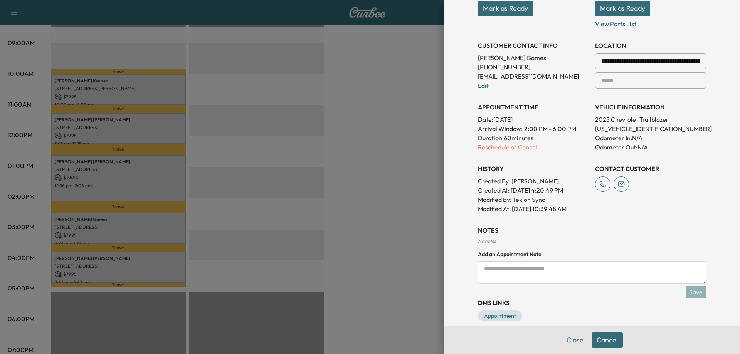
click at [551, 271] on textarea at bounding box center [592, 272] width 228 height 22
type textarea "**********"
click at [690, 291] on button "Save" at bounding box center [695, 292] width 20 height 12
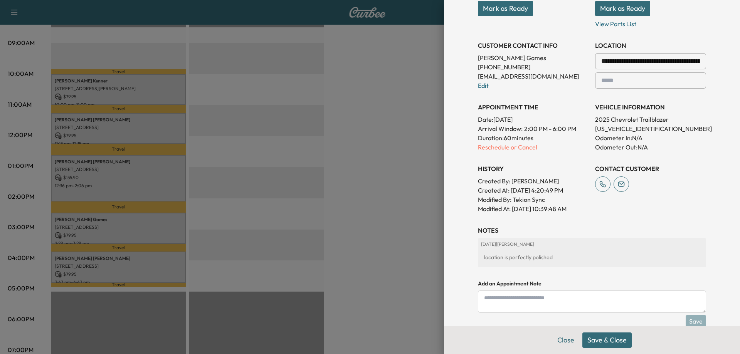
click at [603, 339] on button "Save & Close" at bounding box center [606, 339] width 49 height 15
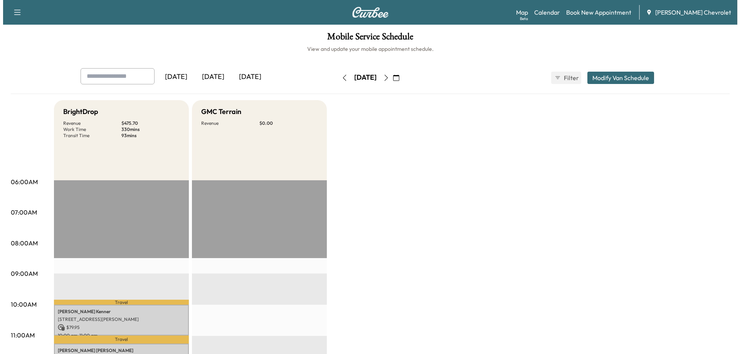
scroll to position [0, 0]
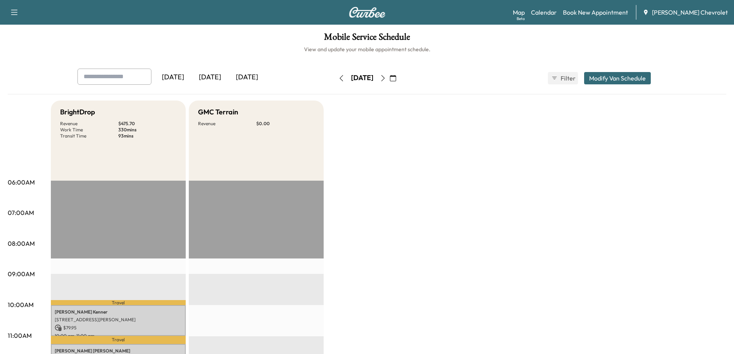
click at [217, 80] on div "[DATE]" at bounding box center [209, 78] width 37 height 18
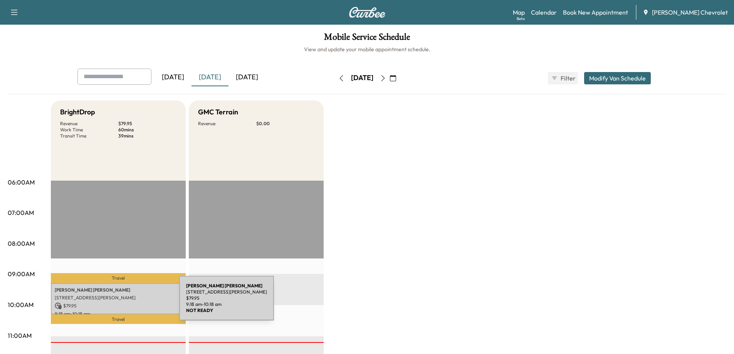
click at [121, 303] on p "$ 79.95" at bounding box center [118, 305] width 127 height 7
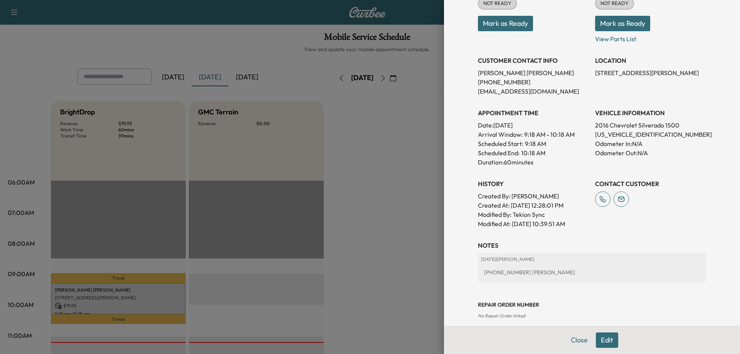
scroll to position [154, 0]
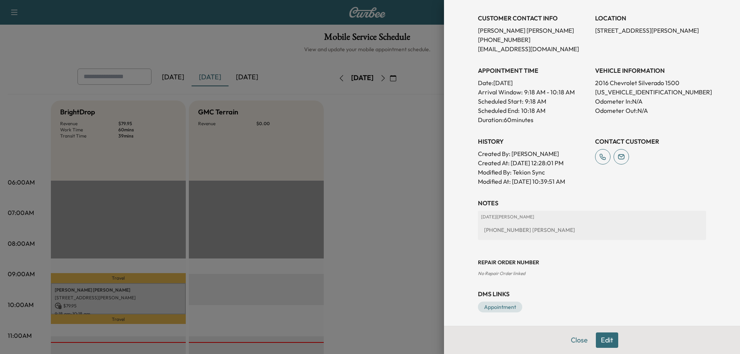
click at [605, 344] on button "Edit" at bounding box center [607, 339] width 22 height 15
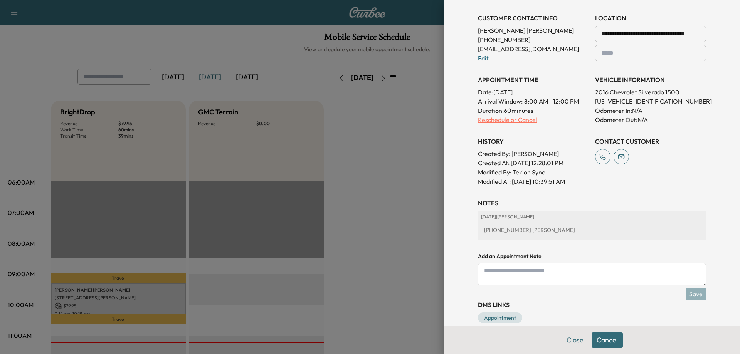
click at [526, 123] on p "Reschedule or Cancel" at bounding box center [533, 119] width 111 height 9
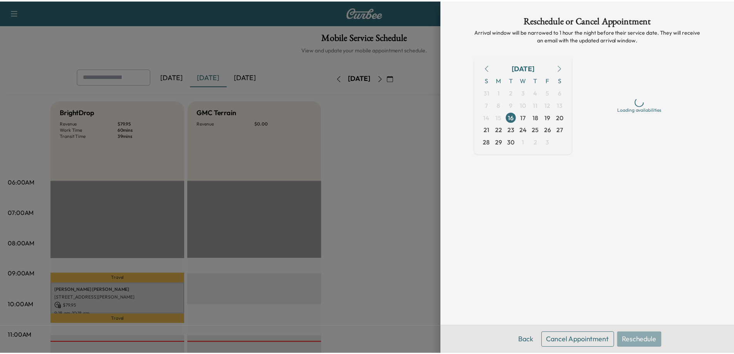
scroll to position [0, 0]
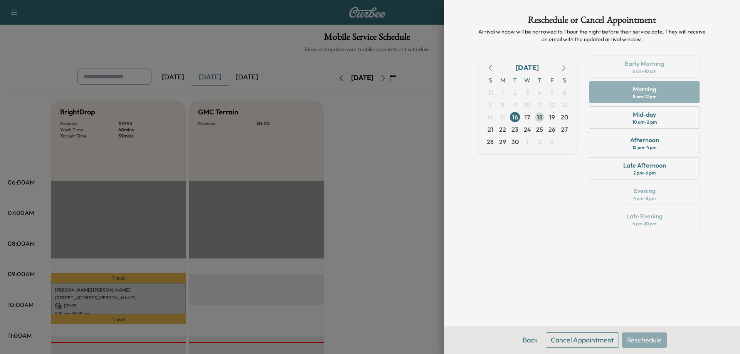
click at [542, 117] on span "18" at bounding box center [540, 117] width 6 height 9
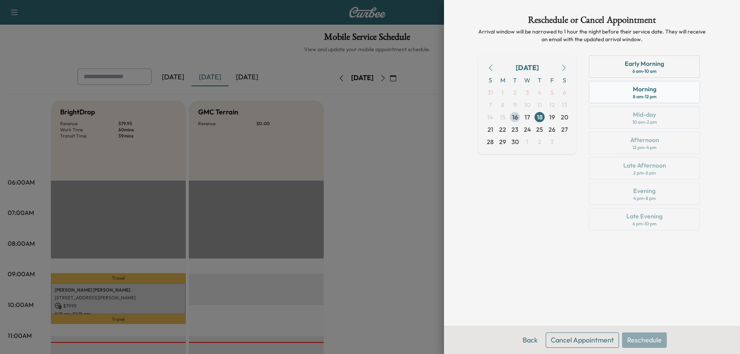
click at [673, 96] on div "Morning 8 am - 12 pm" at bounding box center [644, 92] width 111 height 22
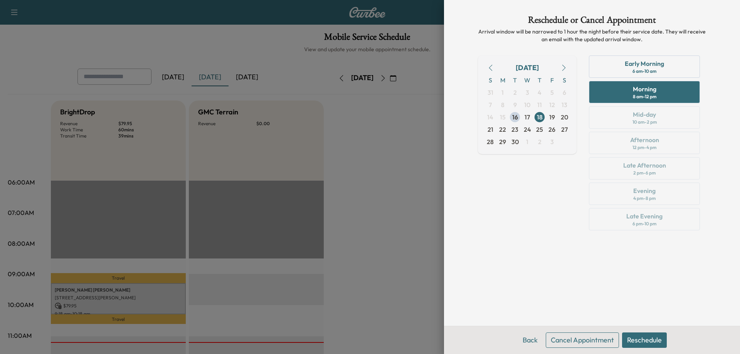
click at [649, 338] on button "Reschedule" at bounding box center [644, 339] width 45 height 15
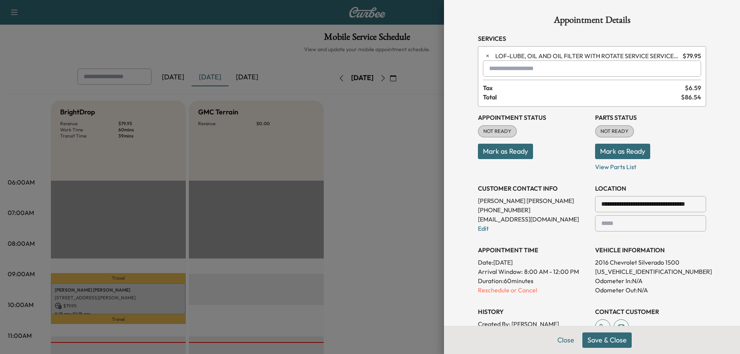
click at [606, 342] on button "Save & Close" at bounding box center [606, 339] width 49 height 15
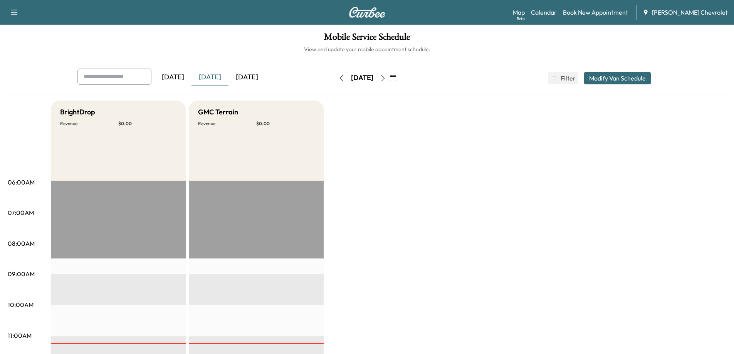
click at [386, 77] on icon "button" at bounding box center [383, 78] width 6 height 6
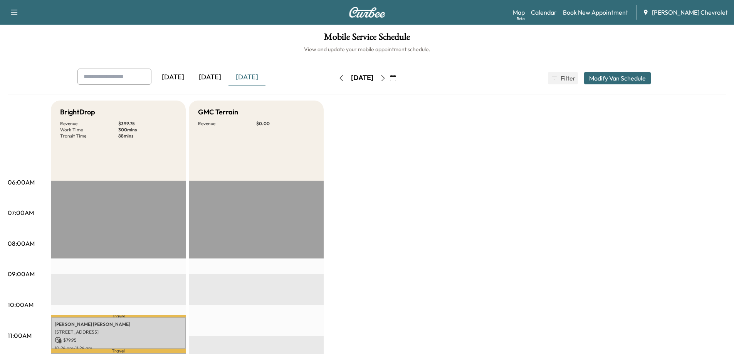
click at [386, 79] on icon "button" at bounding box center [383, 78] width 6 height 6
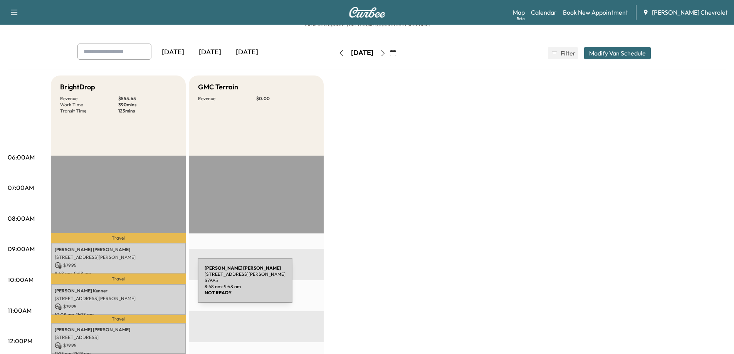
scroll to position [39, 0]
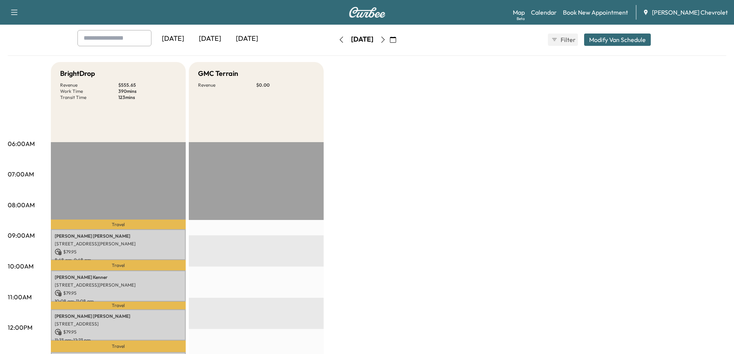
click at [401, 185] on div "BrightDrop Revenue $ 555.65 Work Time 390 mins Transit Time 123 mins Travel [PE…" at bounding box center [388, 351] width 675 height 578
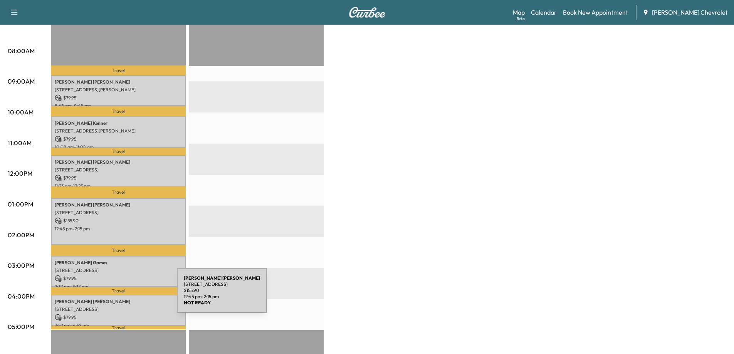
scroll to position [231, 0]
